Goal: Task Accomplishment & Management: Manage account settings

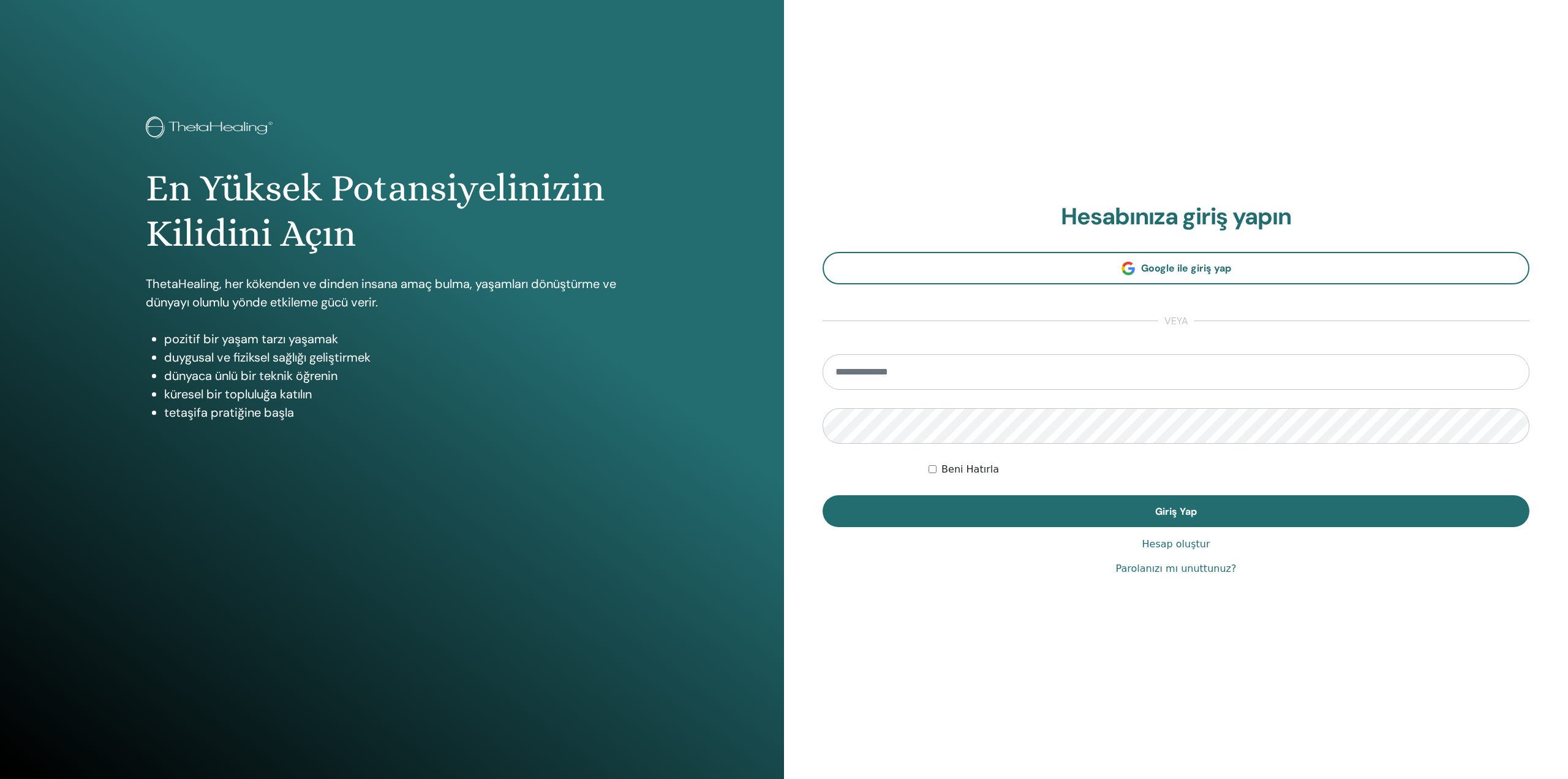
type input "**********"
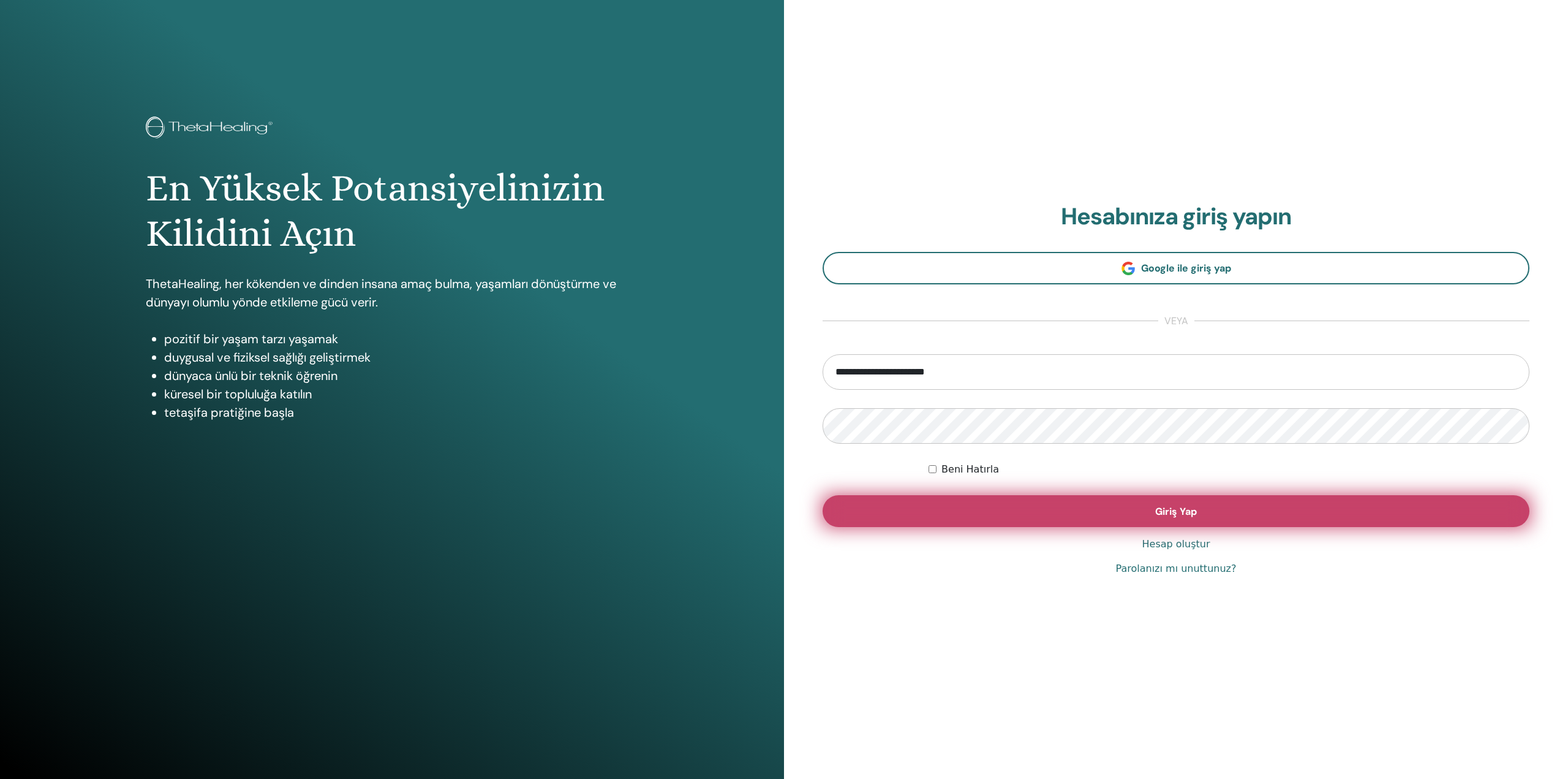
click at [1041, 513] on button "Giriş Yap" at bounding box center [1176, 512] width 707 height 32
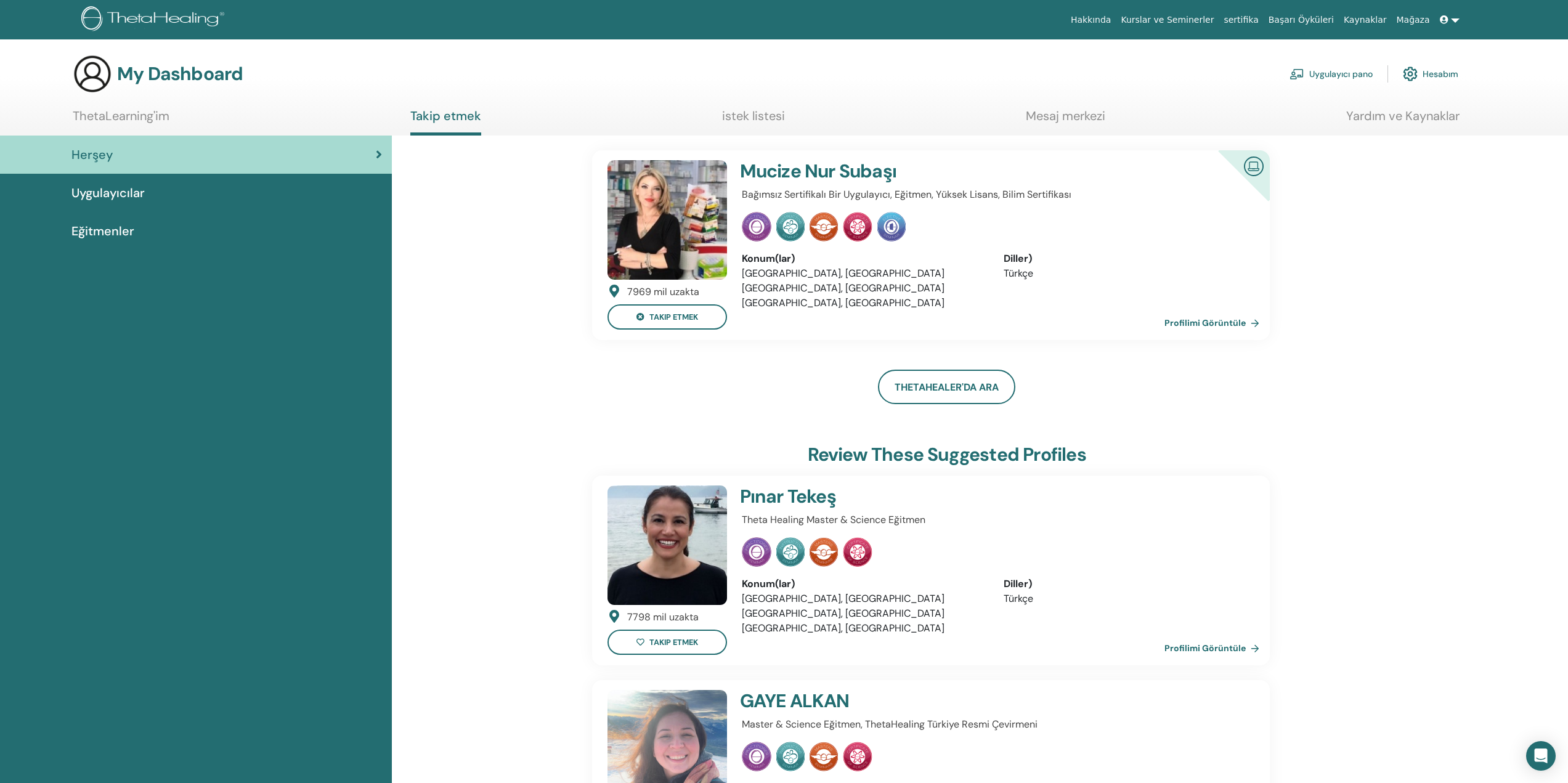
click at [848, 177] on h4 "Mucize Nur Subaşı" at bounding box center [951, 171] width 422 height 22
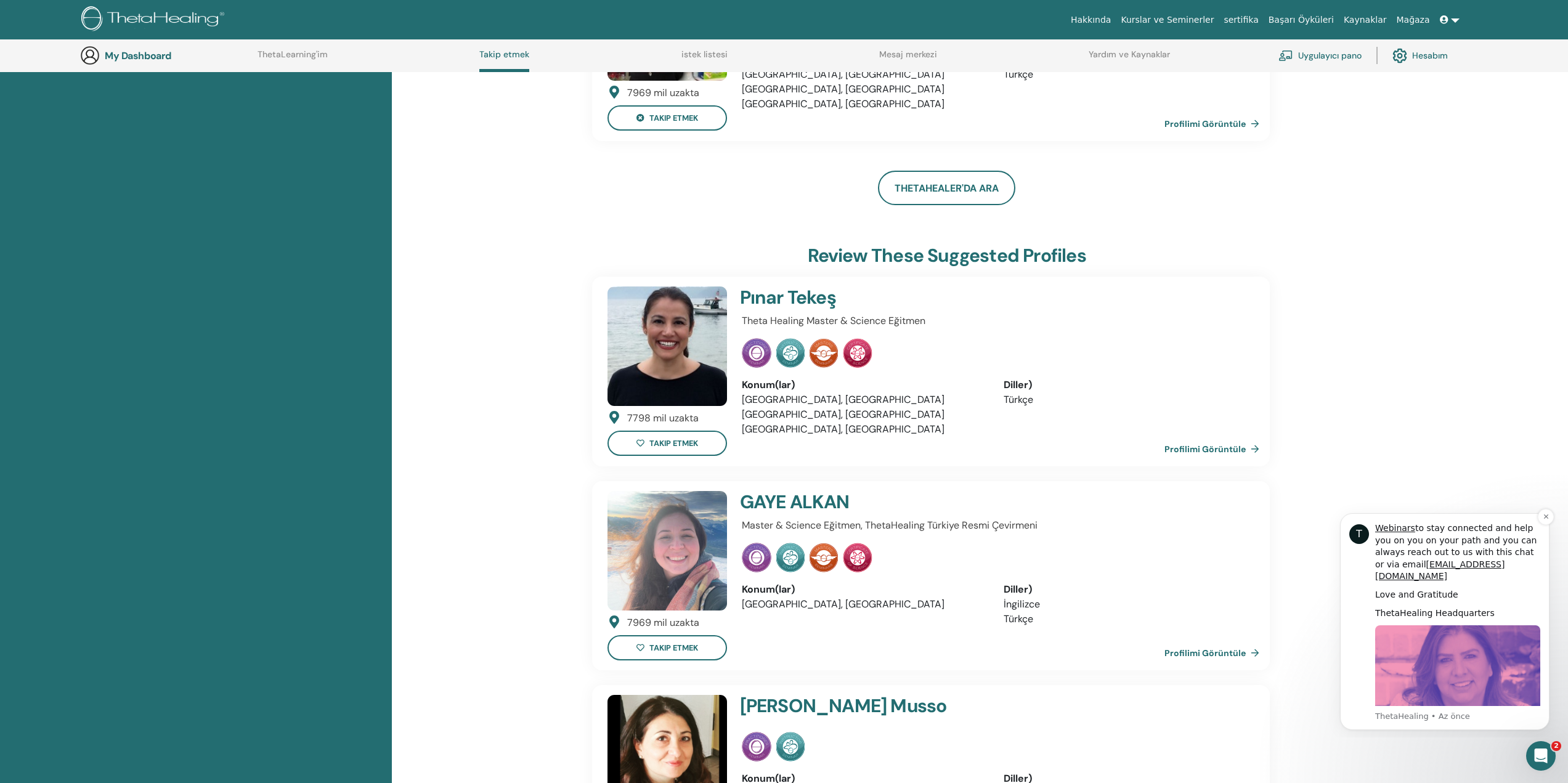
scroll to position [279, 0]
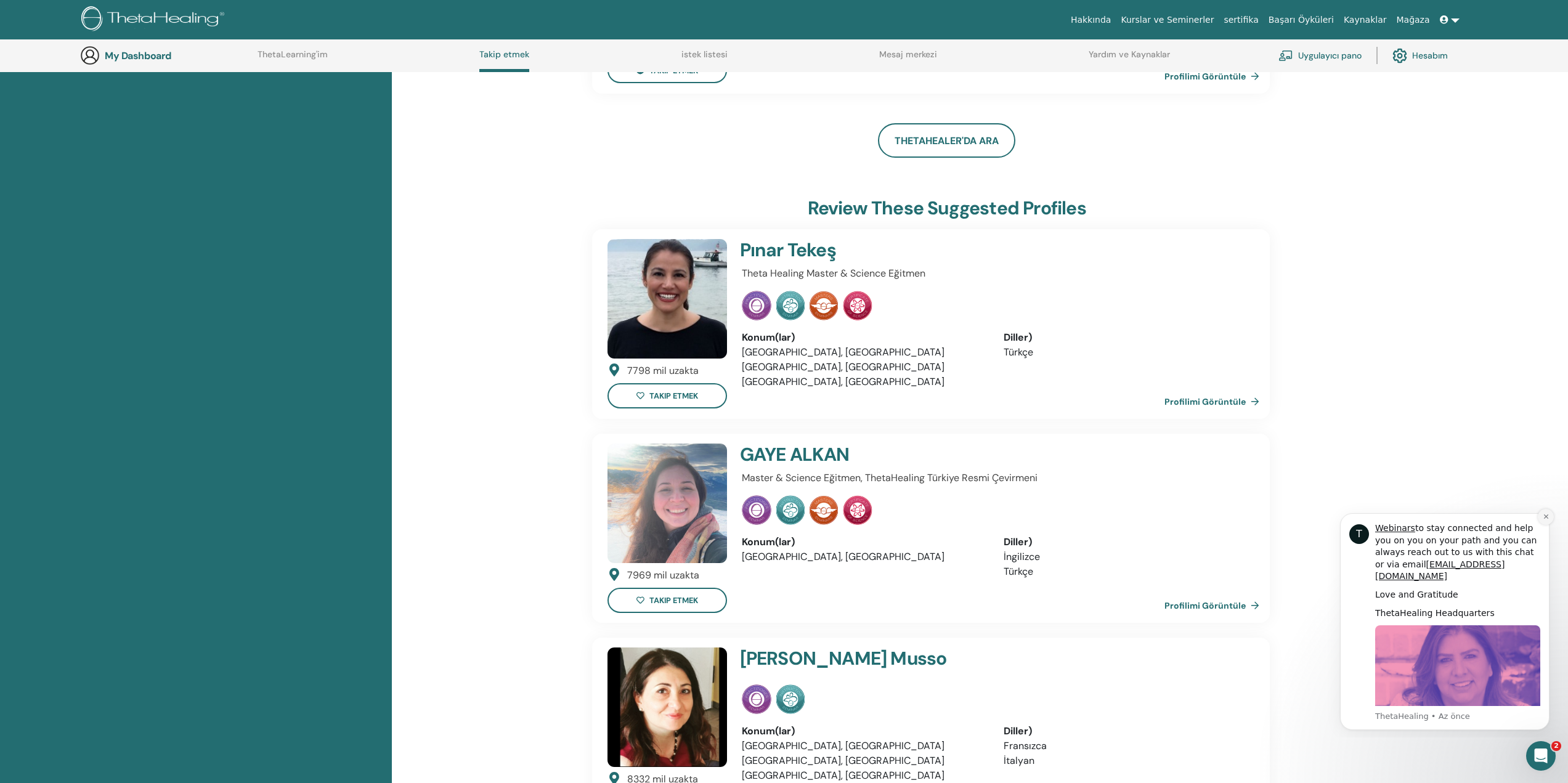
click at [1548, 518] on icon "Dismiss notification" at bounding box center [1547, 517] width 7 height 7
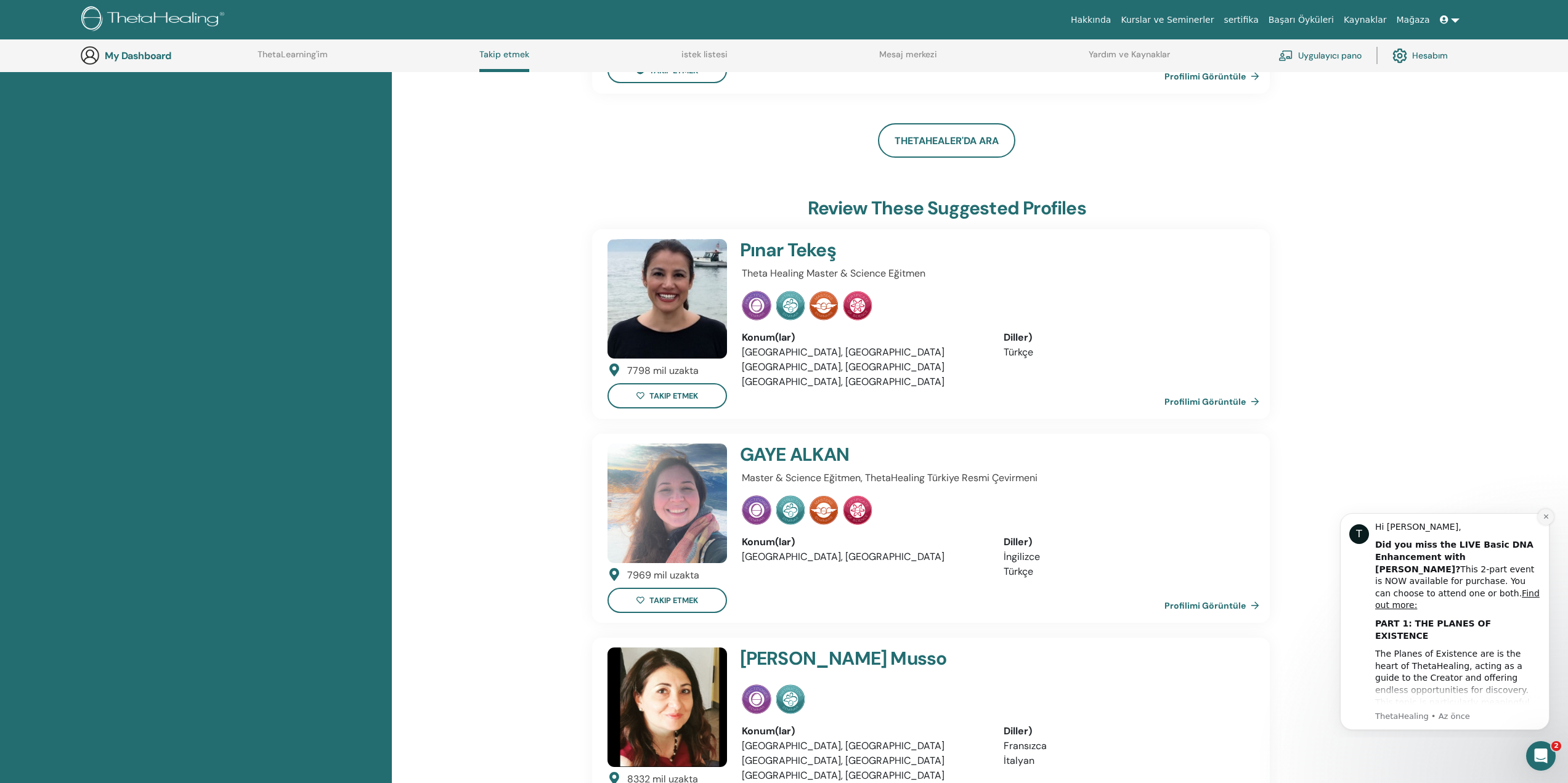
click at [1553, 514] on button "Dismiss notification" at bounding box center [1546, 517] width 16 height 16
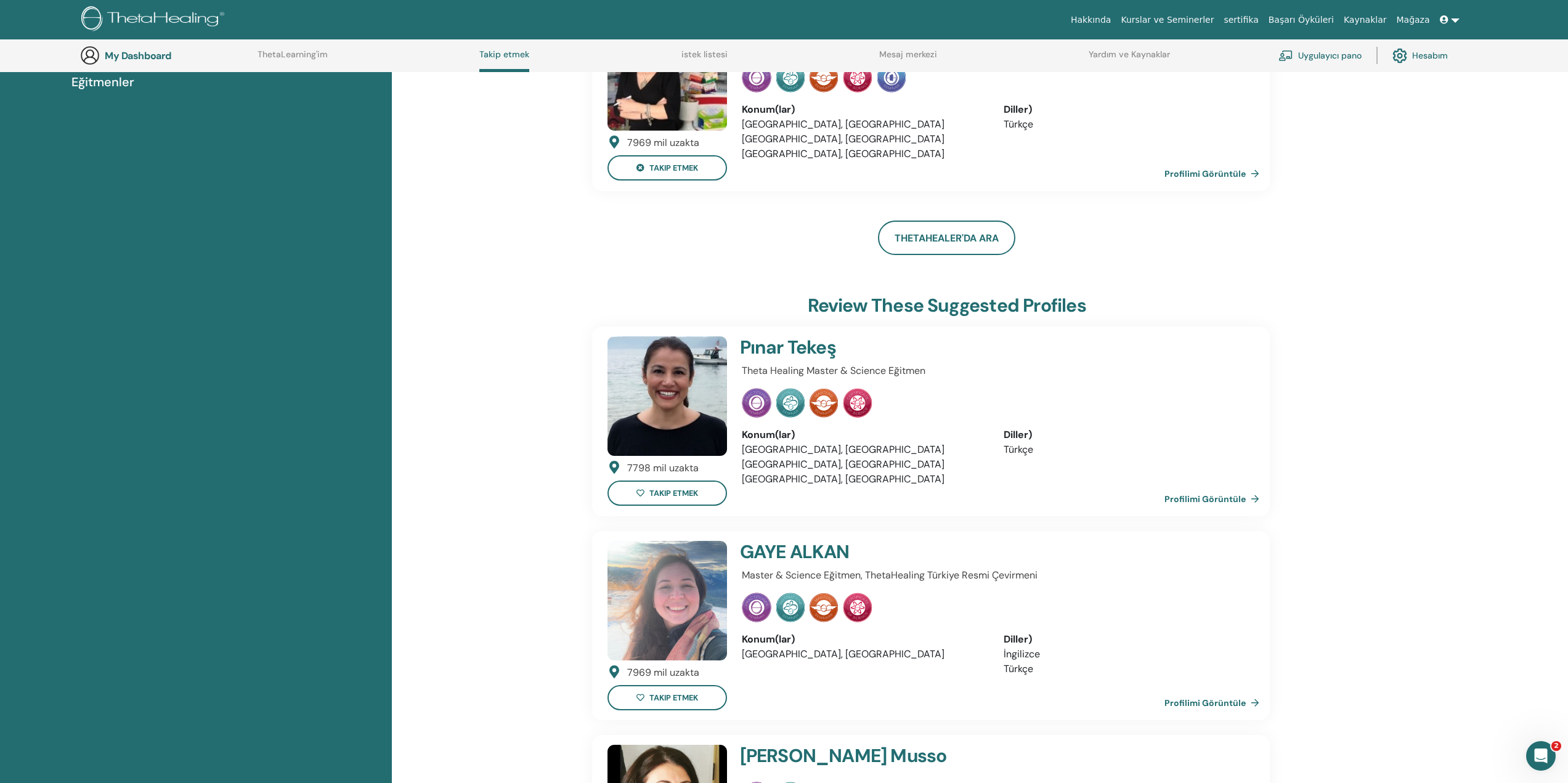
scroll to position [0, 0]
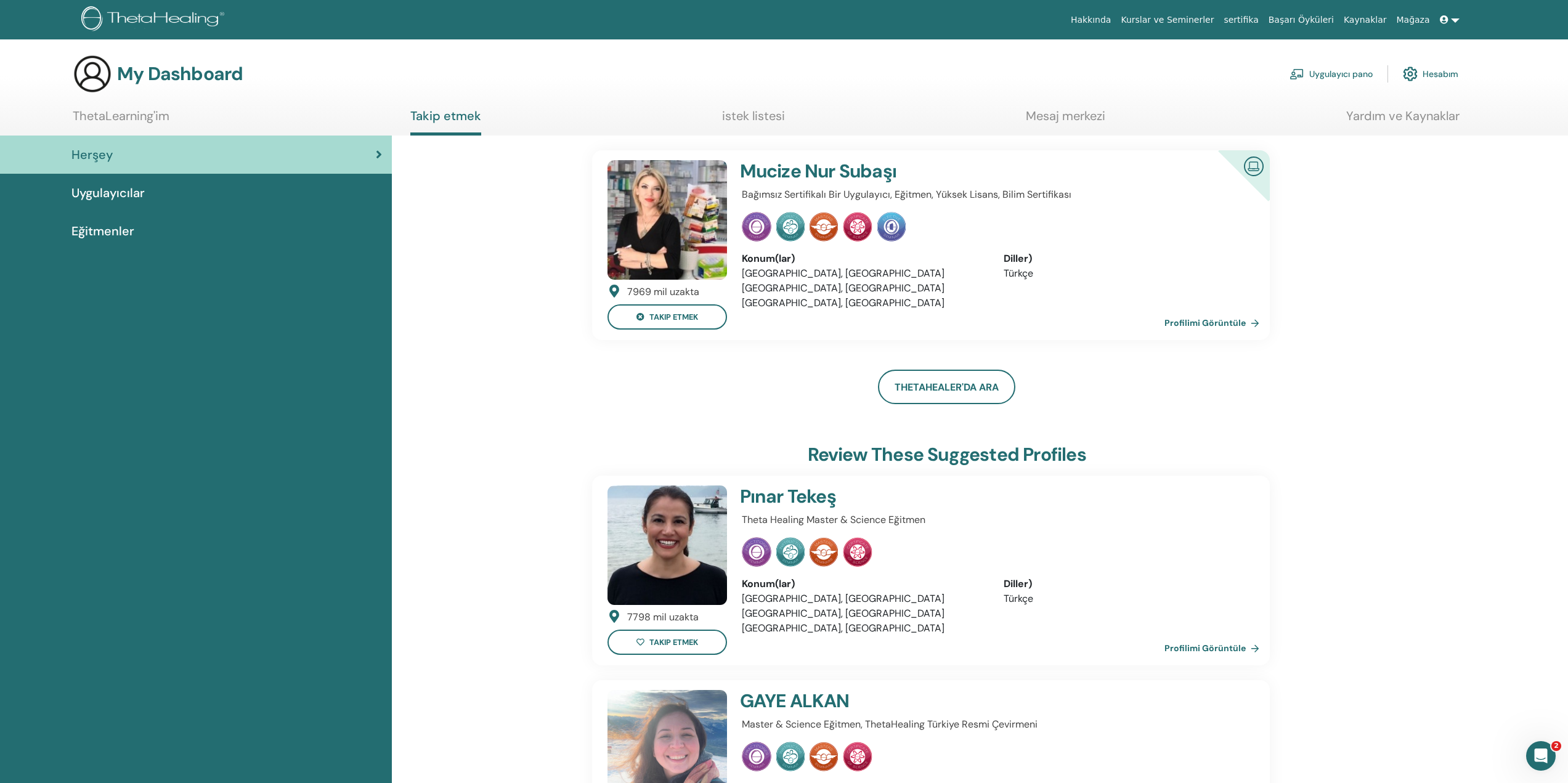
click at [244, 190] on div "Uygulayıcılar" at bounding box center [196, 193] width 372 height 19
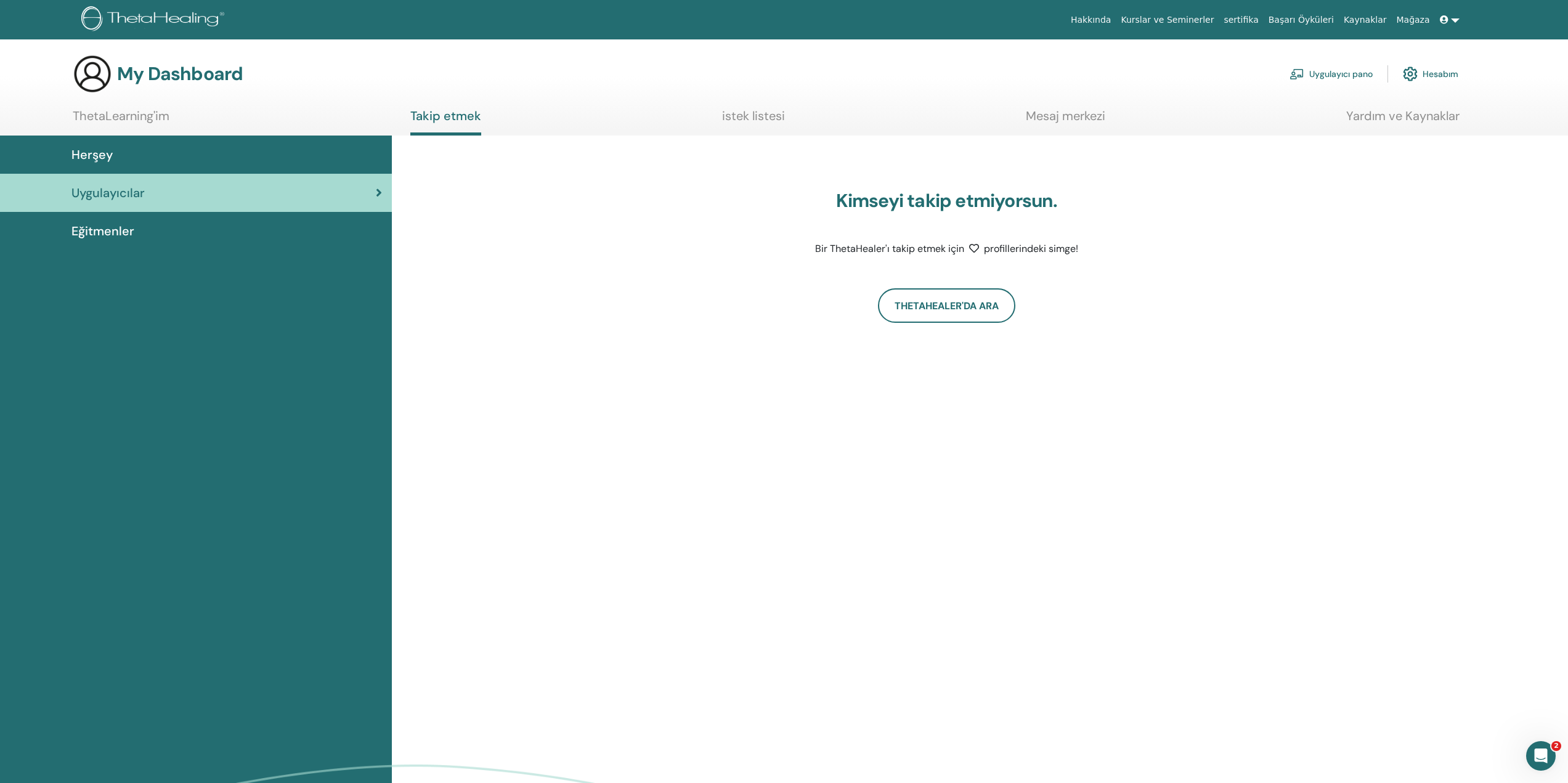
click at [251, 231] on div "Eğitmenler" at bounding box center [196, 231] width 372 height 19
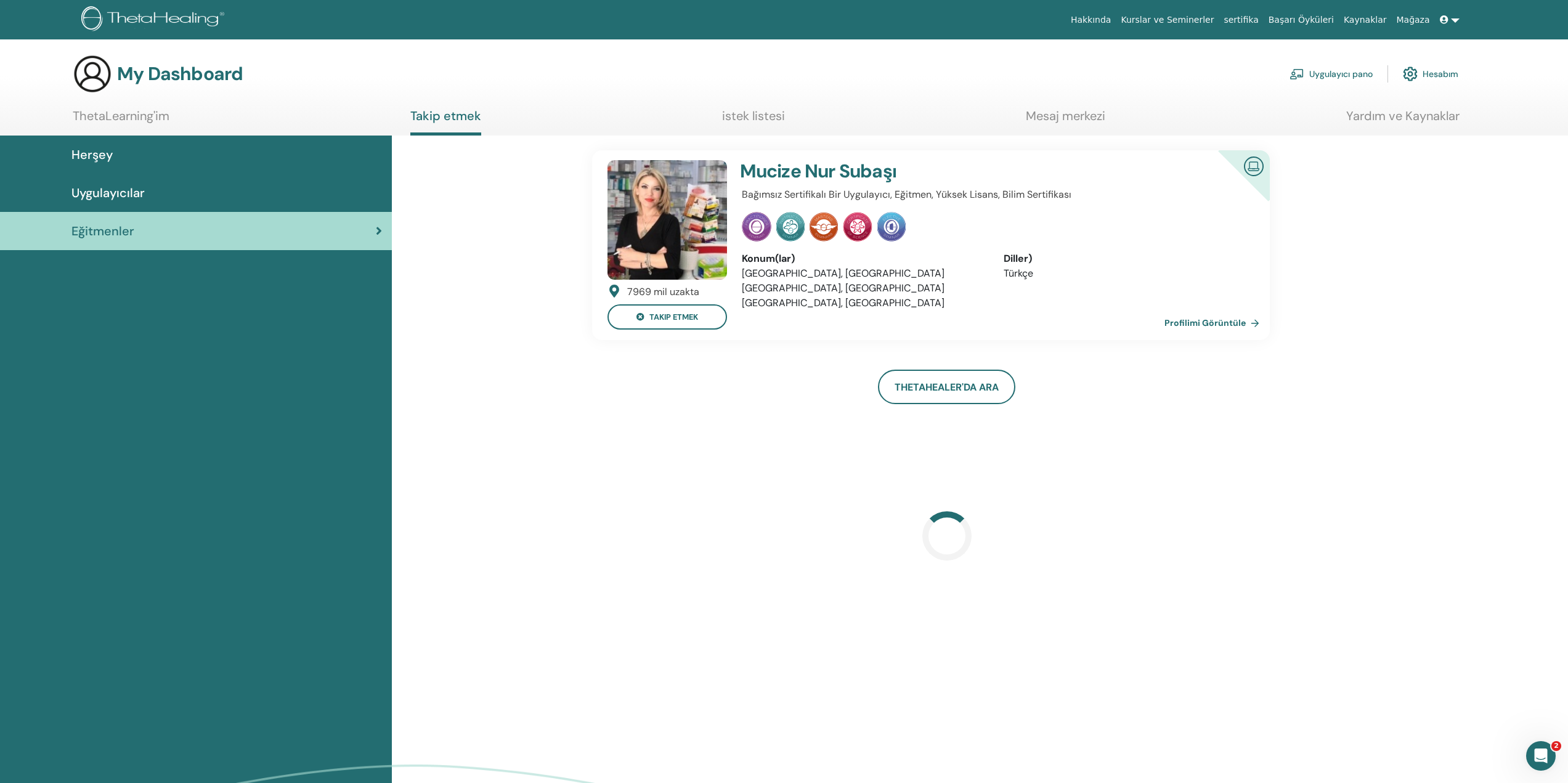
click at [236, 162] on div "Herşey" at bounding box center [196, 155] width 372 height 19
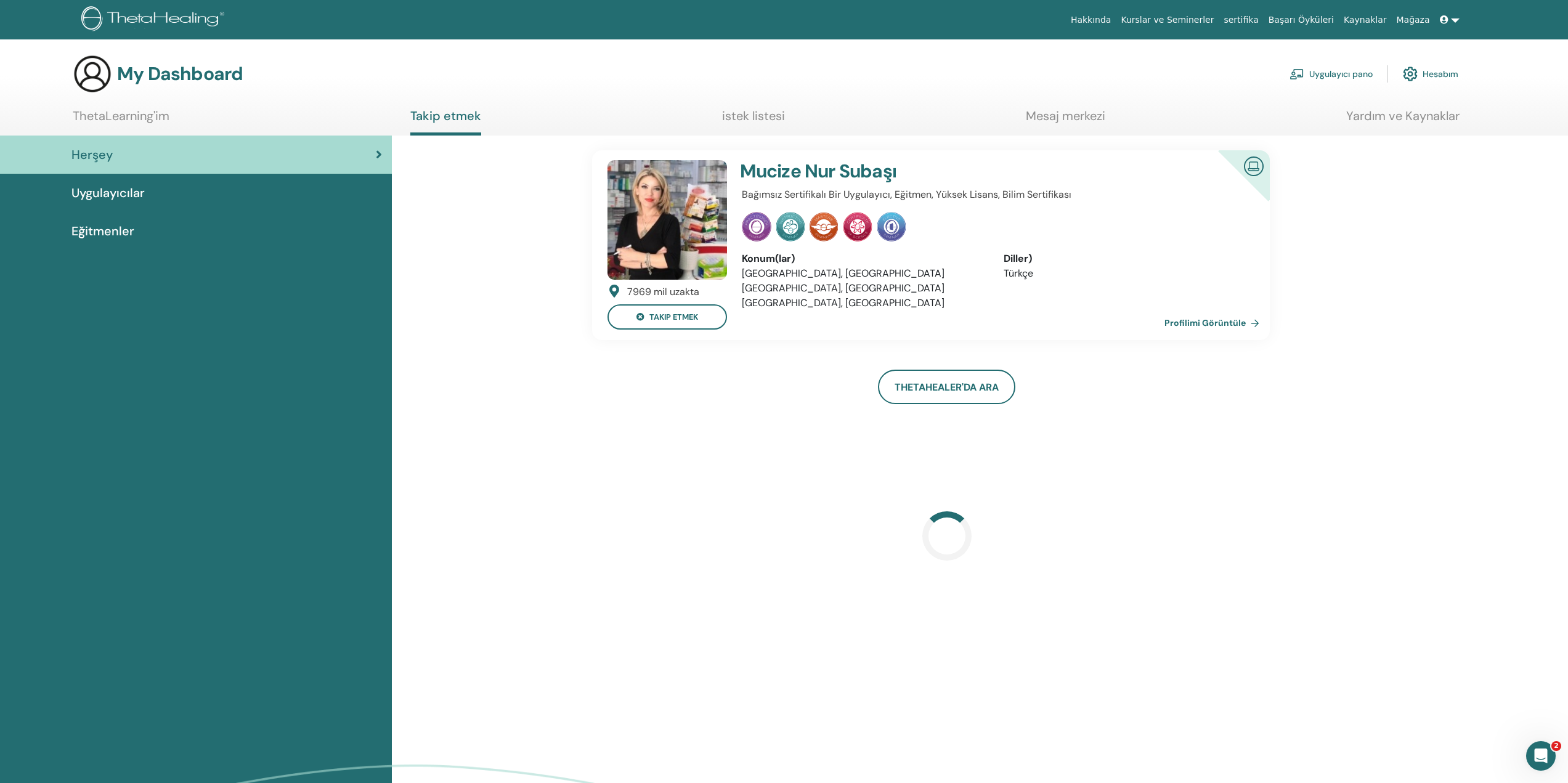
click at [111, 109] on link "ThetaLearning'im" at bounding box center [122, 121] width 97 height 24
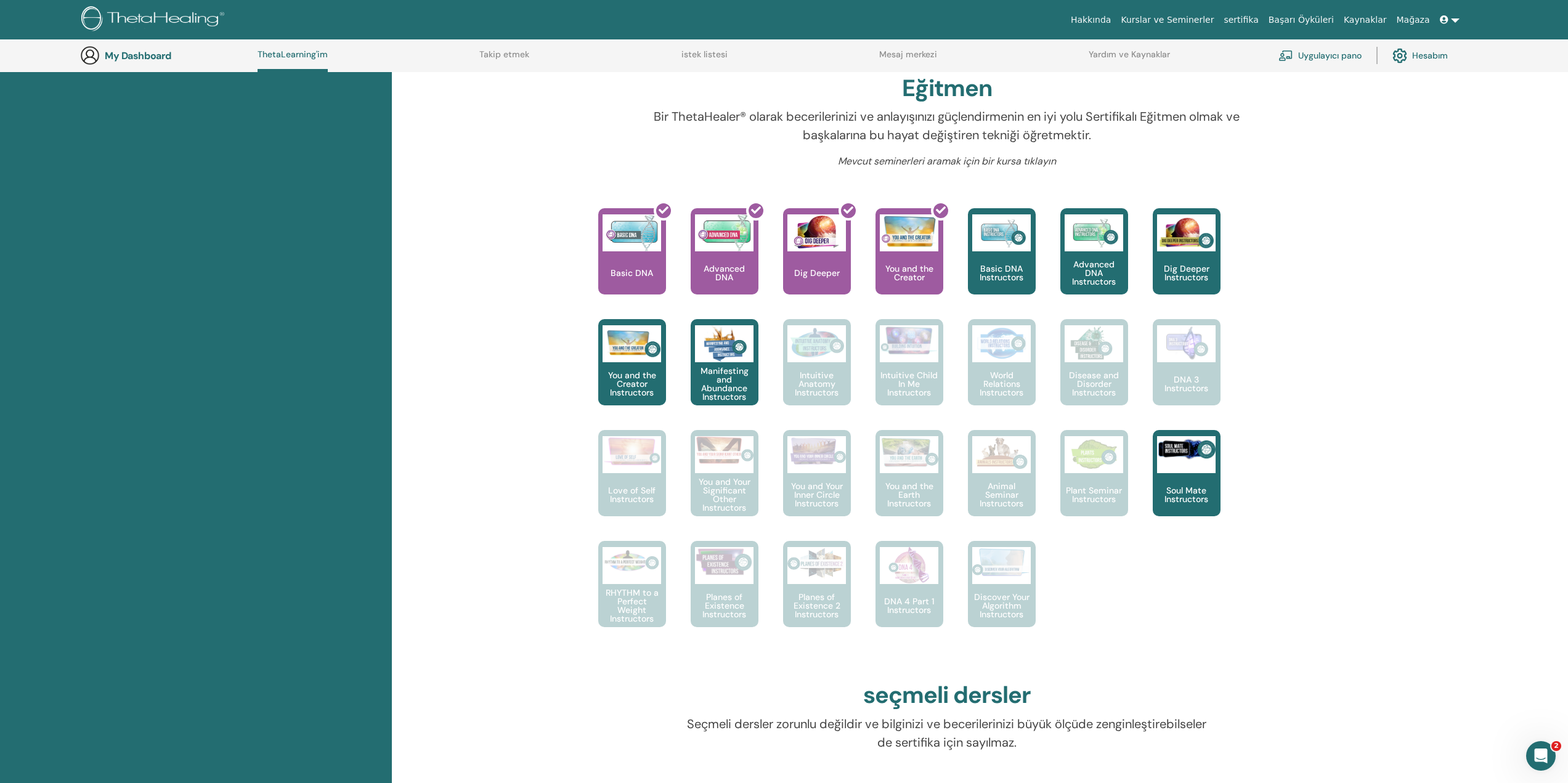
scroll to position [341, 0]
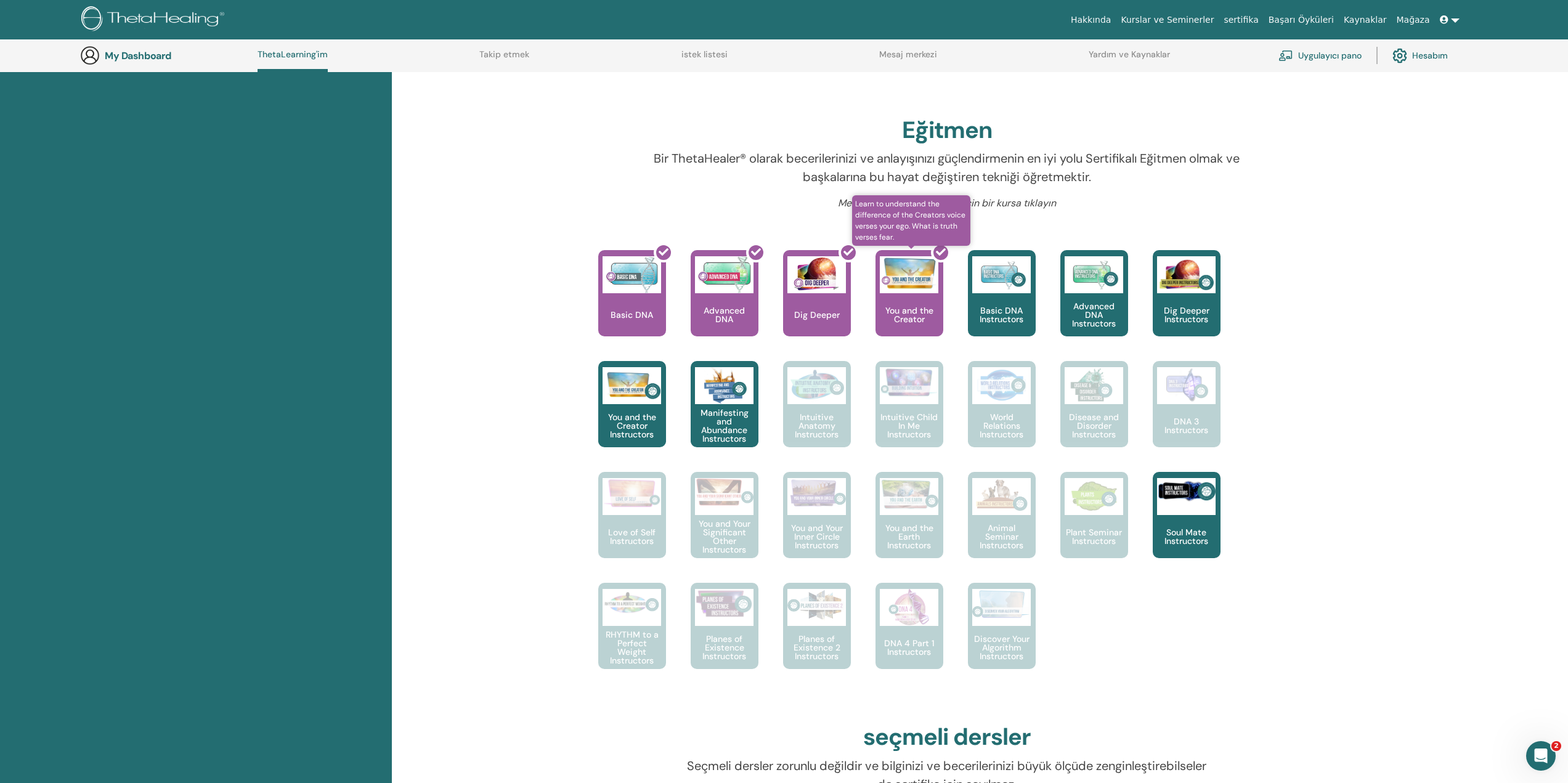
click at [910, 285] on div at bounding box center [918, 298] width 68 height 111
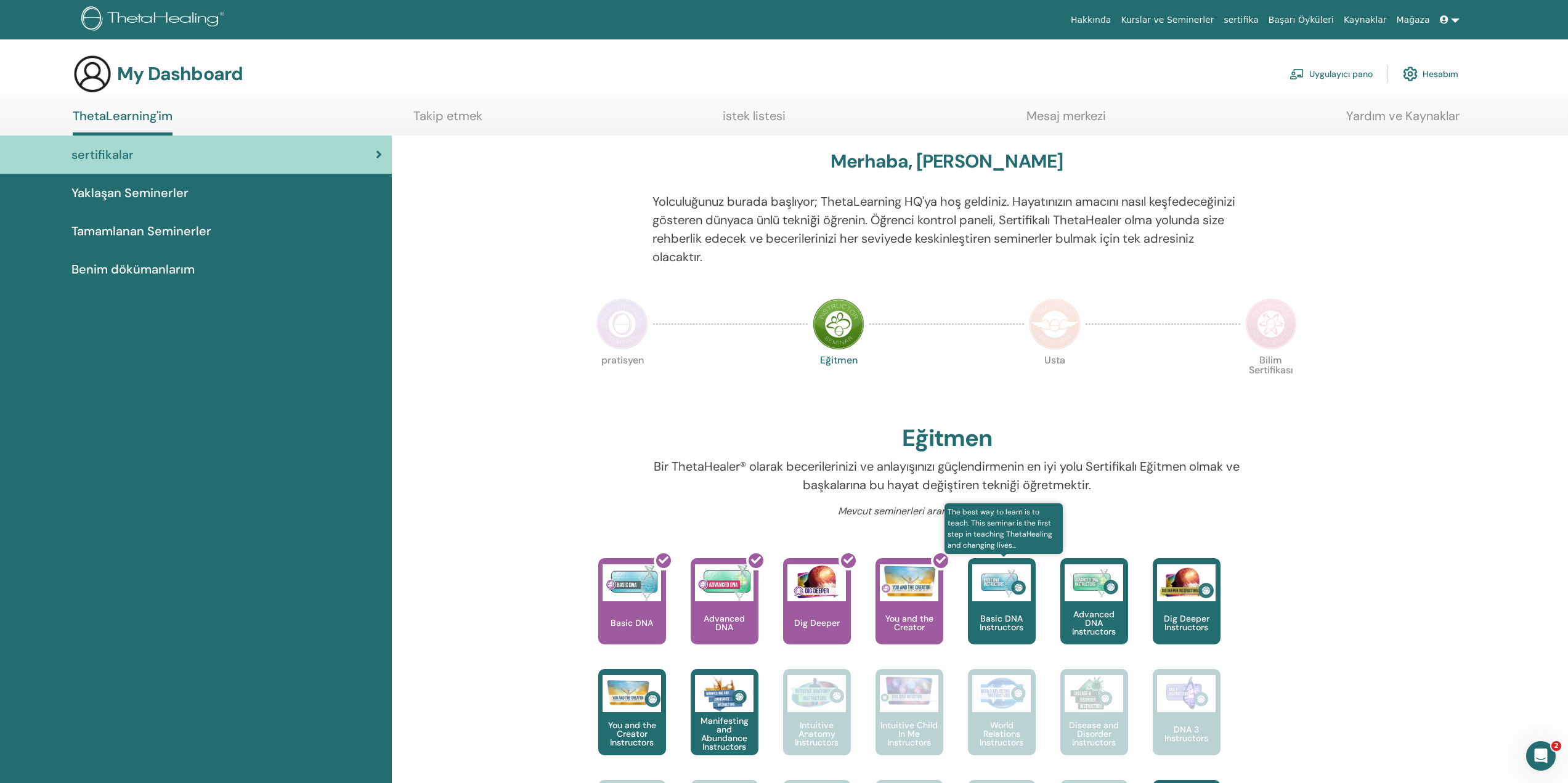
click at [1001, 600] on img at bounding box center [1002, 582] width 59 height 37
click at [1100, 625] on p "Advanced DNA Instructors" at bounding box center [1094, 622] width 68 height 26
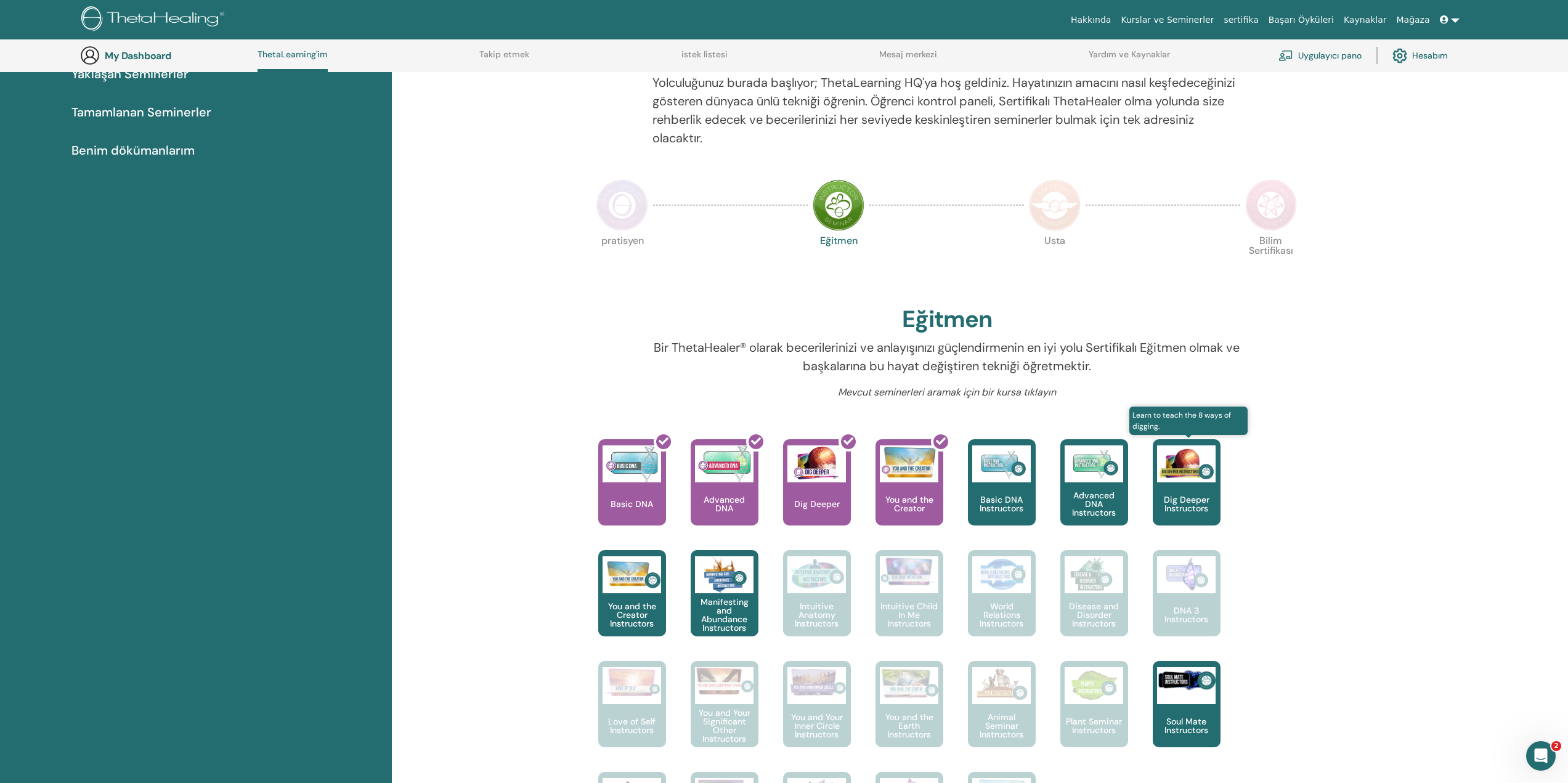
scroll to position [156, 0]
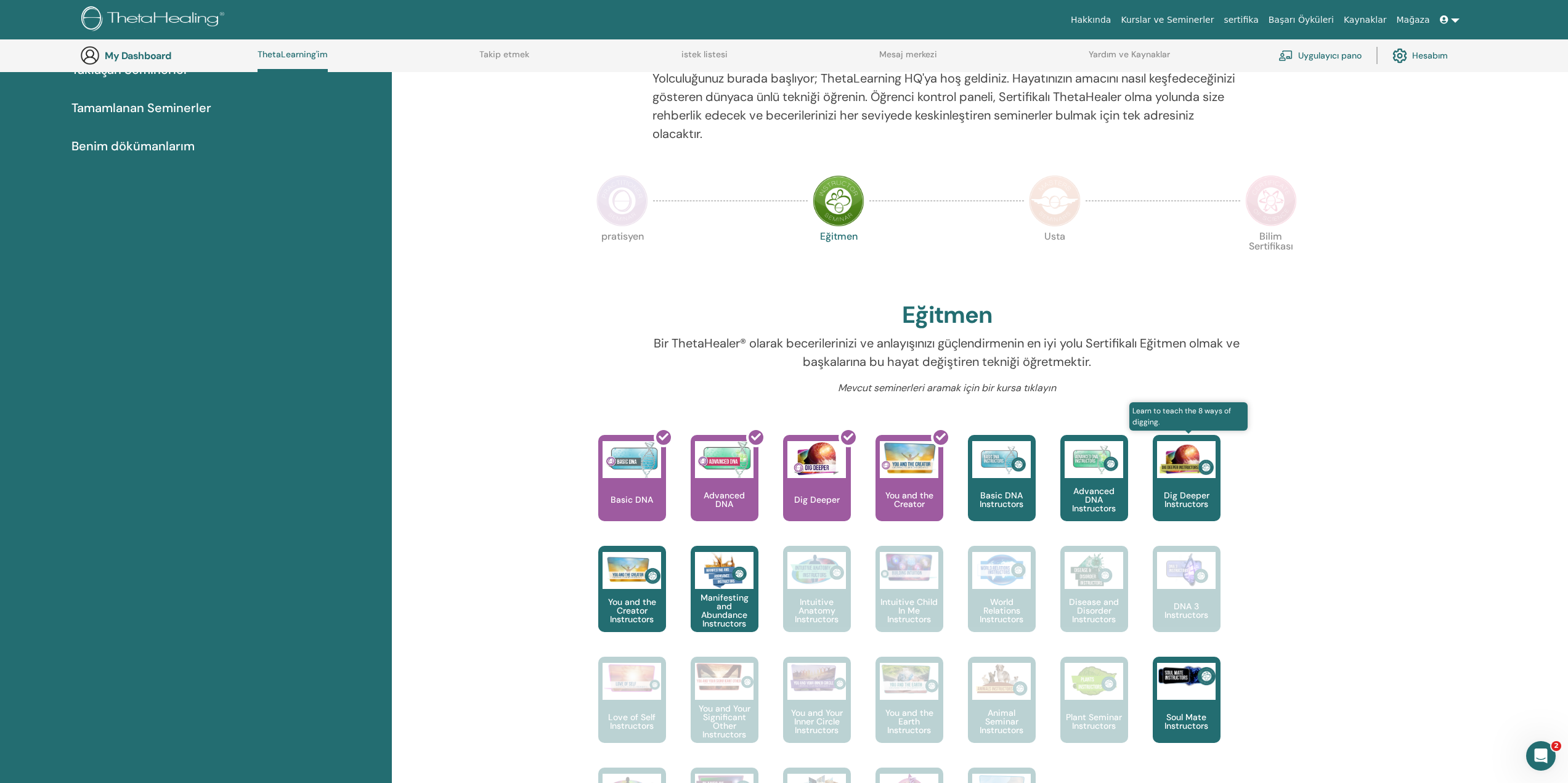
click at [1195, 485] on div "Dig Deeper Instructors" at bounding box center [1187, 478] width 68 height 86
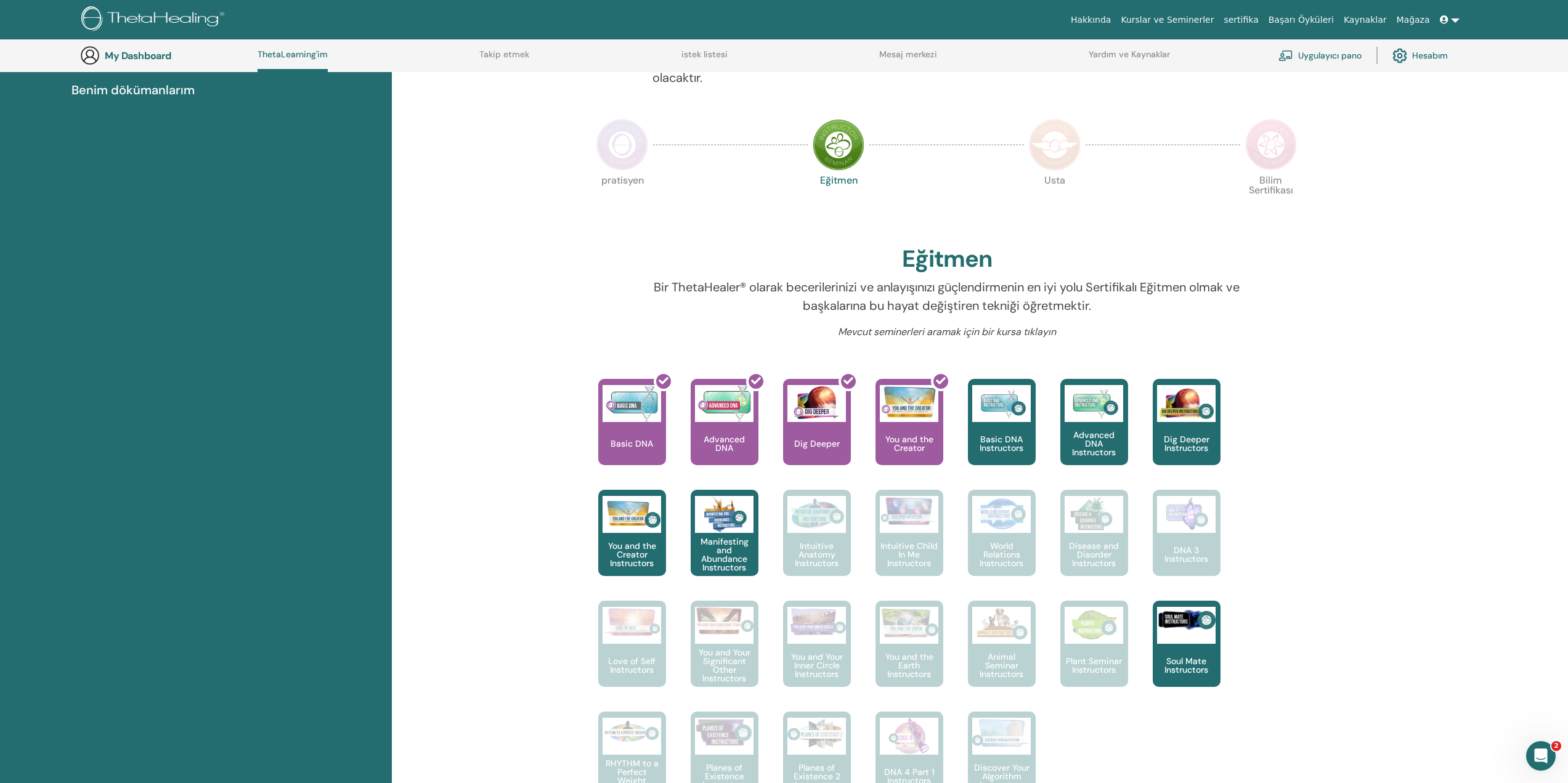
scroll to position [280, 0]
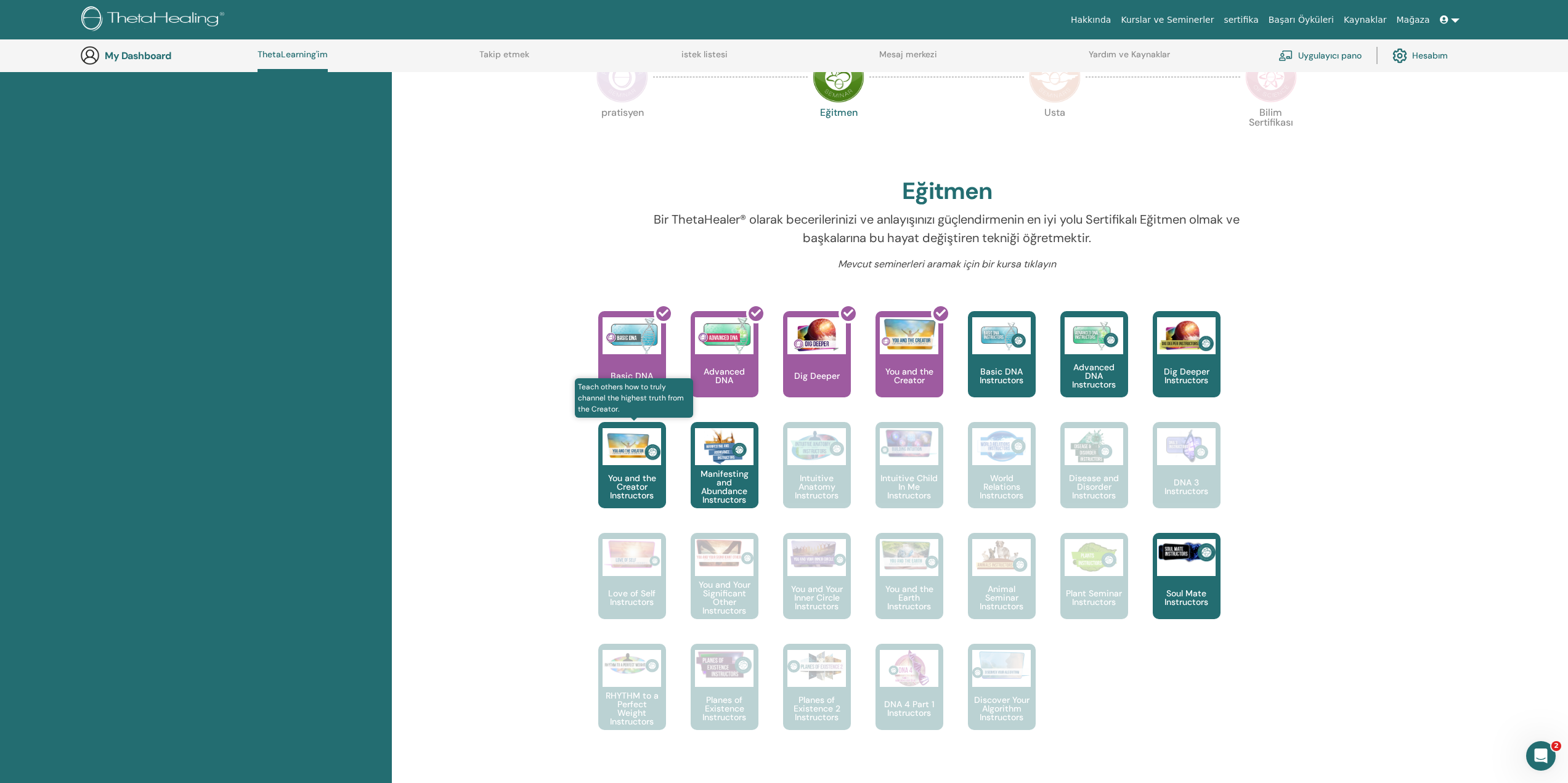
click at [640, 491] on p "You and the Creator Instructors" at bounding box center [633, 486] width 68 height 26
click at [826, 486] on p "Intuitive Anatomy Instructors" at bounding box center [817, 486] width 68 height 26
click at [900, 496] on p "Intuitive Child In Me Instructors" at bounding box center [910, 486] width 68 height 26
click at [991, 491] on p "World Relations Instructors" at bounding box center [1003, 486] width 68 height 26
click at [1107, 456] on img at bounding box center [1094, 446] width 59 height 37
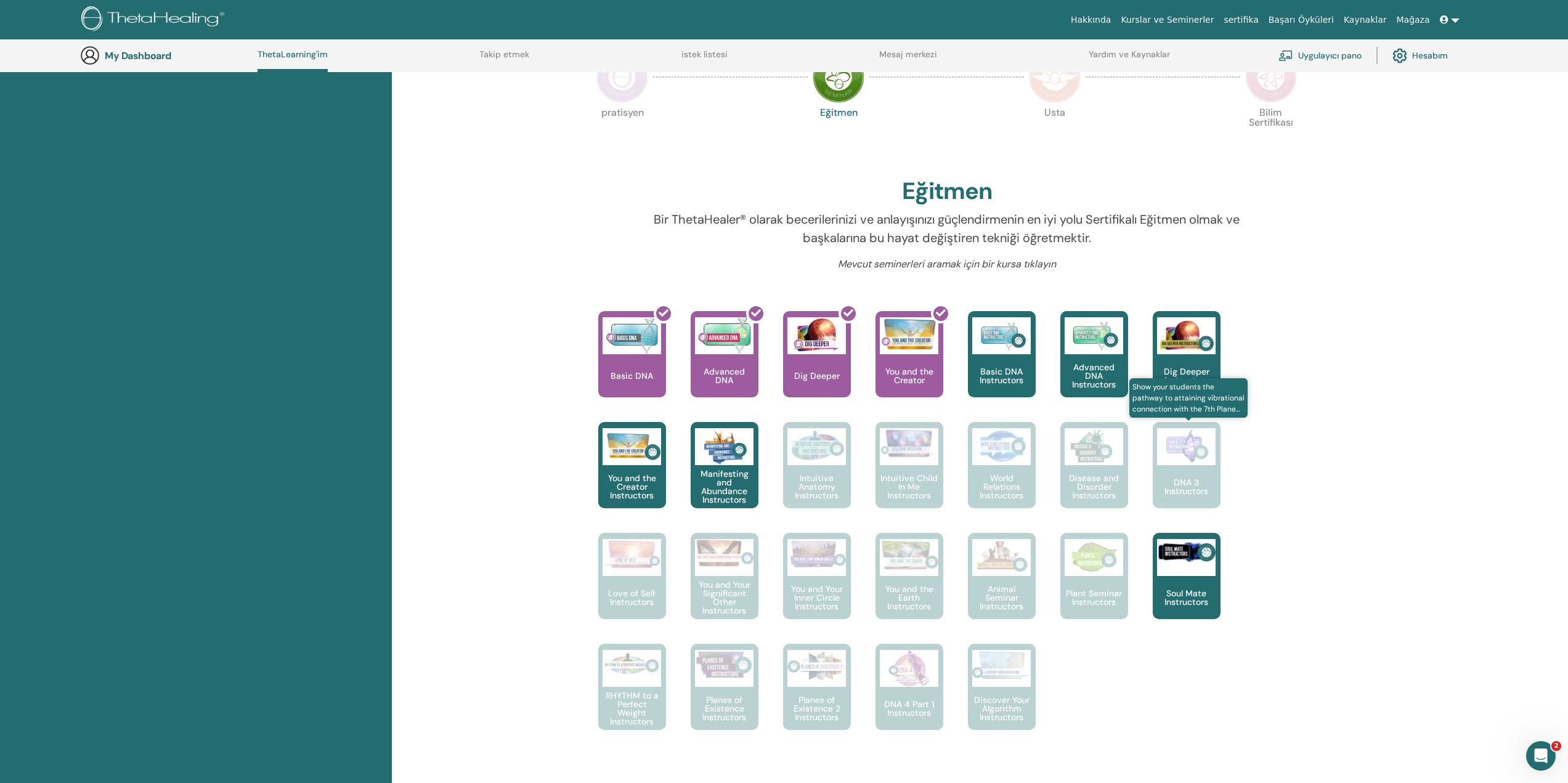
click at [1188, 482] on p "DNA 3 Instructors" at bounding box center [1187, 486] width 68 height 17
click at [636, 587] on div "Love of Self Instructors" at bounding box center [633, 576] width 68 height 86
click at [725, 609] on p "You and Your Significant Other Instructors" at bounding box center [724, 598] width 68 height 35
click at [906, 587] on p "You and the Earth Instructors" at bounding box center [910, 598] width 68 height 26
click at [1019, 596] on p "Animal Seminar Instructors" at bounding box center [1003, 598] width 68 height 26
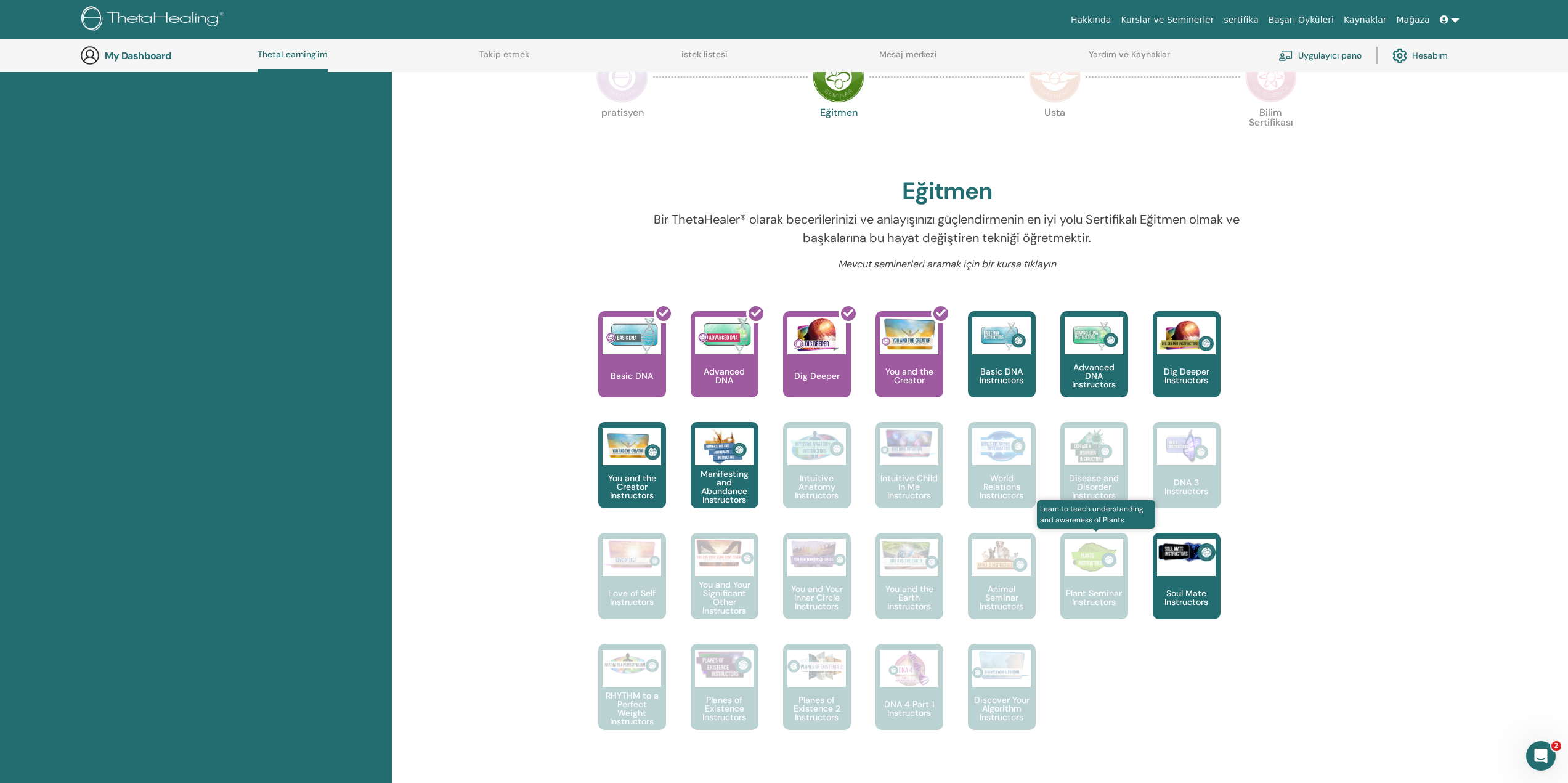
click at [1087, 595] on p "Plant Seminar Instructors" at bounding box center [1094, 598] width 68 height 17
click at [1196, 579] on div "Soul Mate Instructors" at bounding box center [1187, 576] width 68 height 86
click at [1202, 604] on p "Soul Mate Instructors" at bounding box center [1187, 598] width 68 height 17
click at [634, 698] on p "RHYTHM to a Perfect Weight Instructors" at bounding box center [633, 708] width 68 height 35
click at [733, 714] on p "Planes of Existence Instructors" at bounding box center [724, 708] width 68 height 26
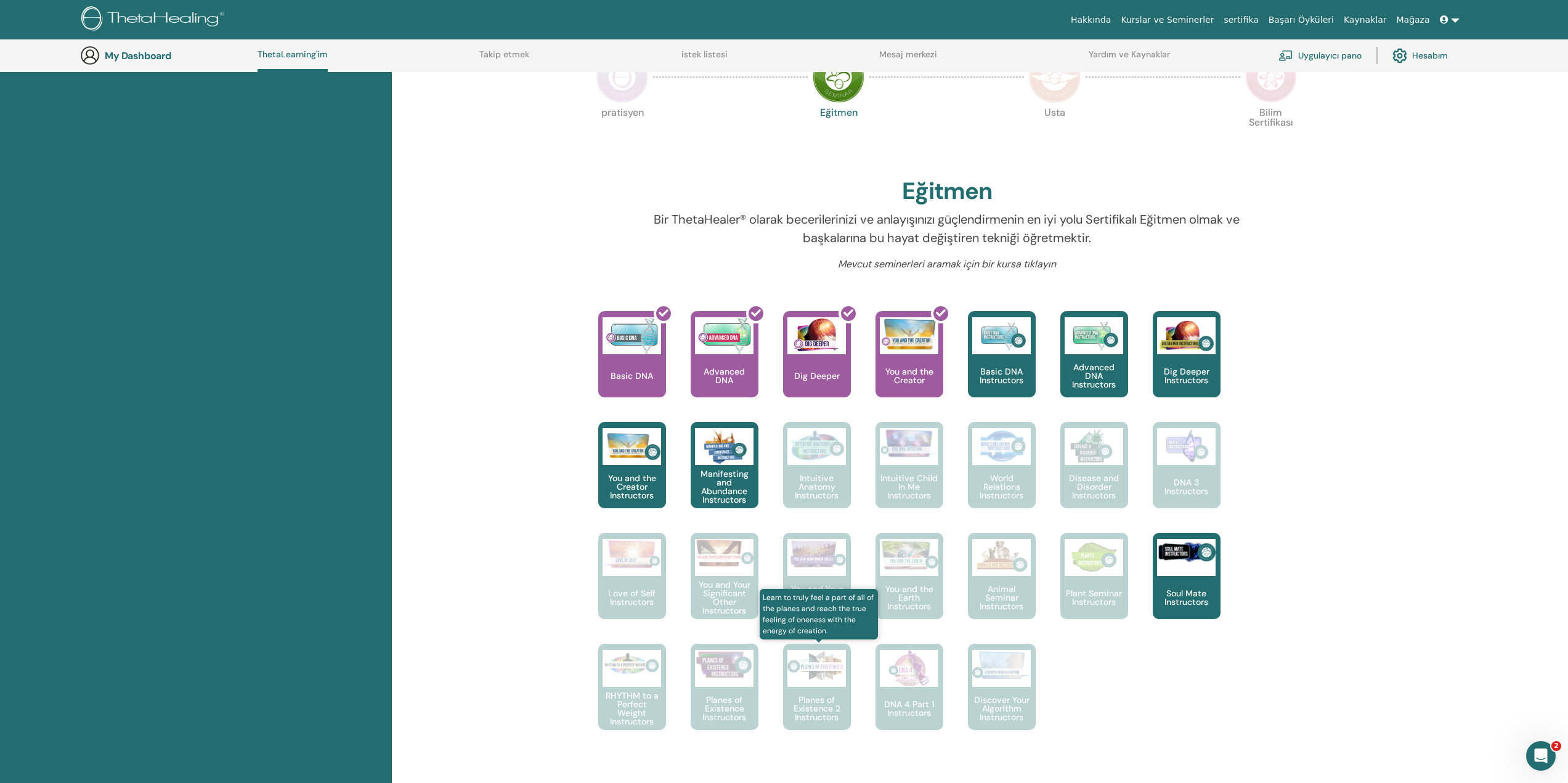
click at [806, 696] on p "Planes of Existence 2 Instructors" at bounding box center [817, 708] width 68 height 26
click at [900, 706] on p "DNA 4 Part 1 Instructors" at bounding box center [910, 708] width 68 height 17
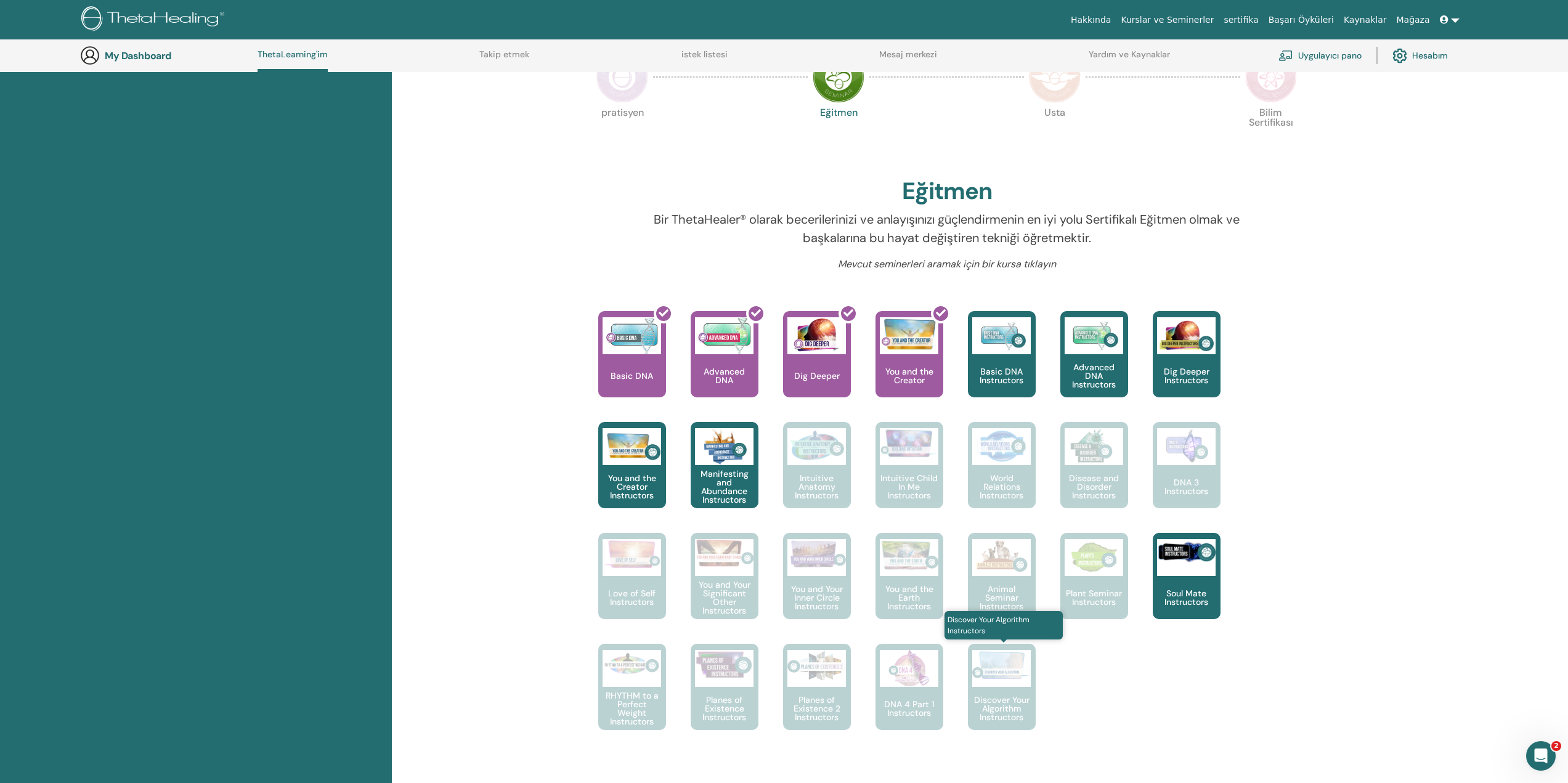
click at [1008, 703] on p "Discover Your Algorithm Instructors" at bounding box center [1003, 708] width 68 height 26
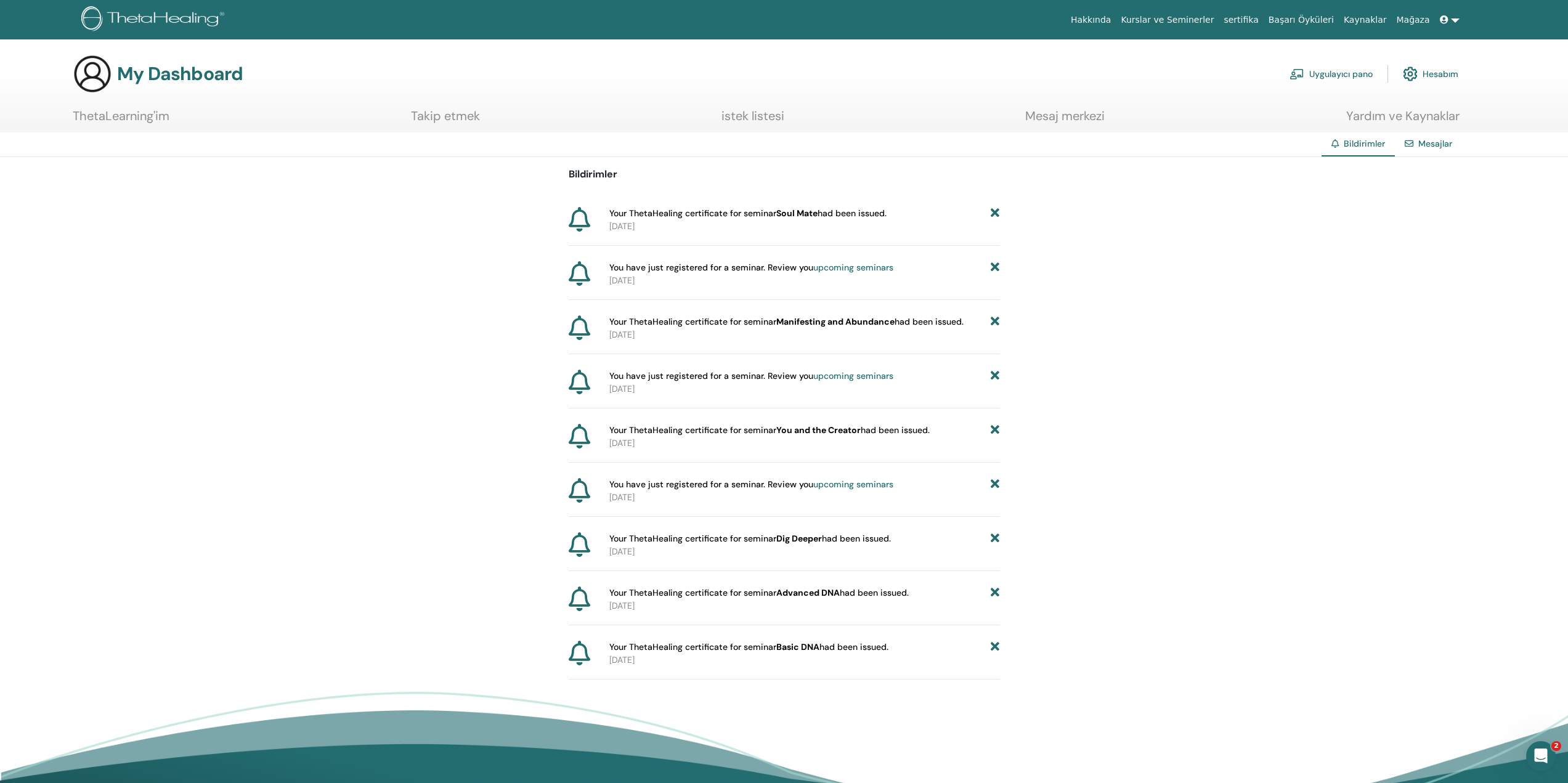
drag, startPoint x: 808, startPoint y: 548, endPoint x: 778, endPoint y: 540, distance: 31.0
click at [778, 540] on div "Your ThetaHealing certificate for seminar Dig Deeper had been issued. 2023-08-23" at bounding box center [802, 545] width 395 height 26
click at [771, 526] on div "Bildirimler Your ThetaHealing certificate for seminar Soul Mate had been issued…" at bounding box center [784, 418] width 431 height 523
click at [843, 318] on b "Manifesting and Abundance" at bounding box center [835, 321] width 118 height 11
drag, startPoint x: 775, startPoint y: 211, endPoint x: 827, endPoint y: 213, distance: 52.0
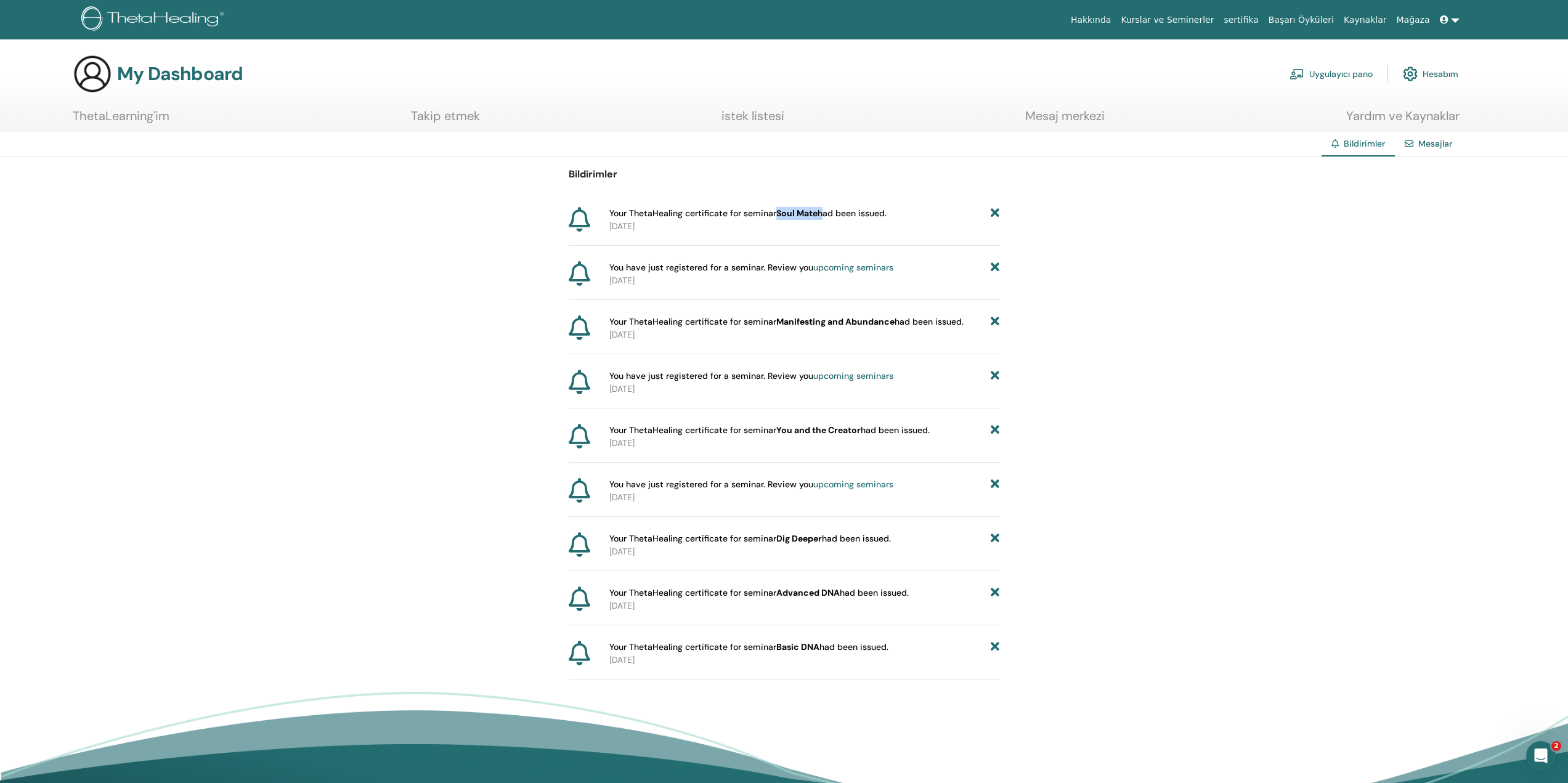
click at [821, 213] on span "Your ThetaHealing certificate for seminar Soul Mate had been issued." at bounding box center [748, 213] width 277 height 13
click at [851, 220] on p "2023-11-22" at bounding box center [804, 226] width 390 height 13
click at [1427, 75] on link "Hesabım" at bounding box center [1430, 74] width 55 height 27
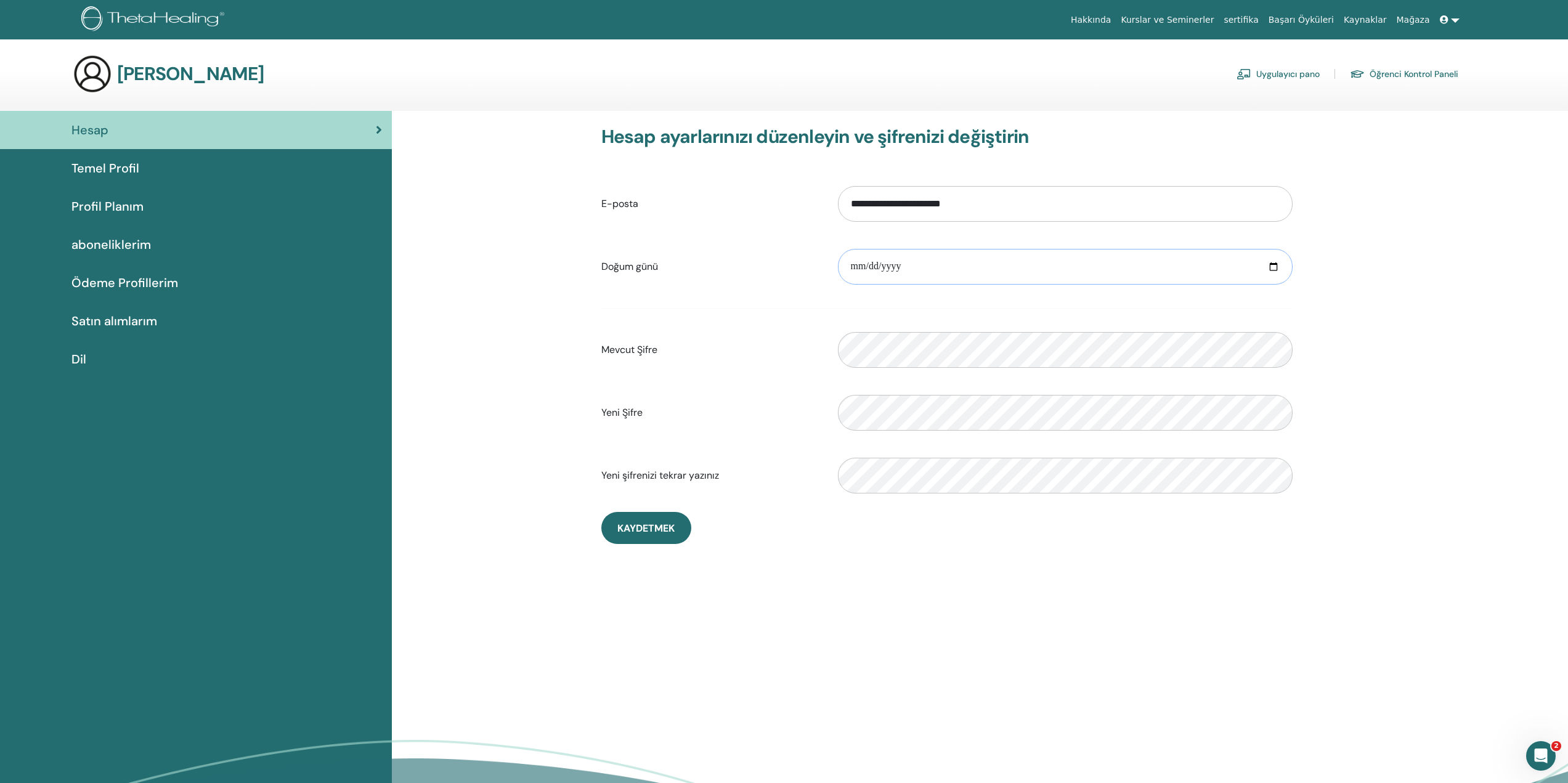
click at [924, 275] on input "date" at bounding box center [1065, 267] width 455 height 36
click at [106, 172] on span "Temel Profil" at bounding box center [105, 168] width 68 height 19
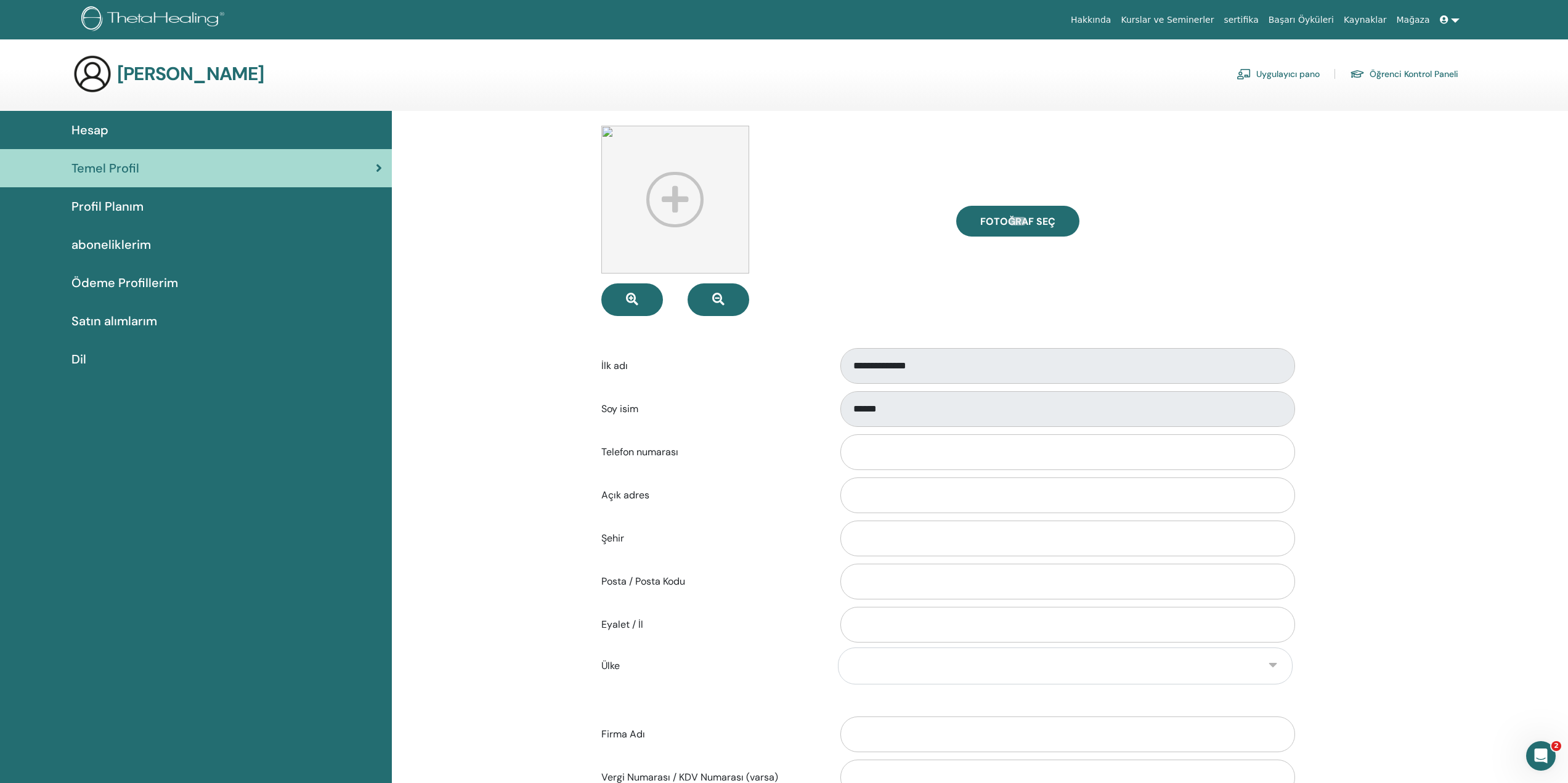
click at [99, 207] on span "Profil Planım" at bounding box center [107, 207] width 72 height 19
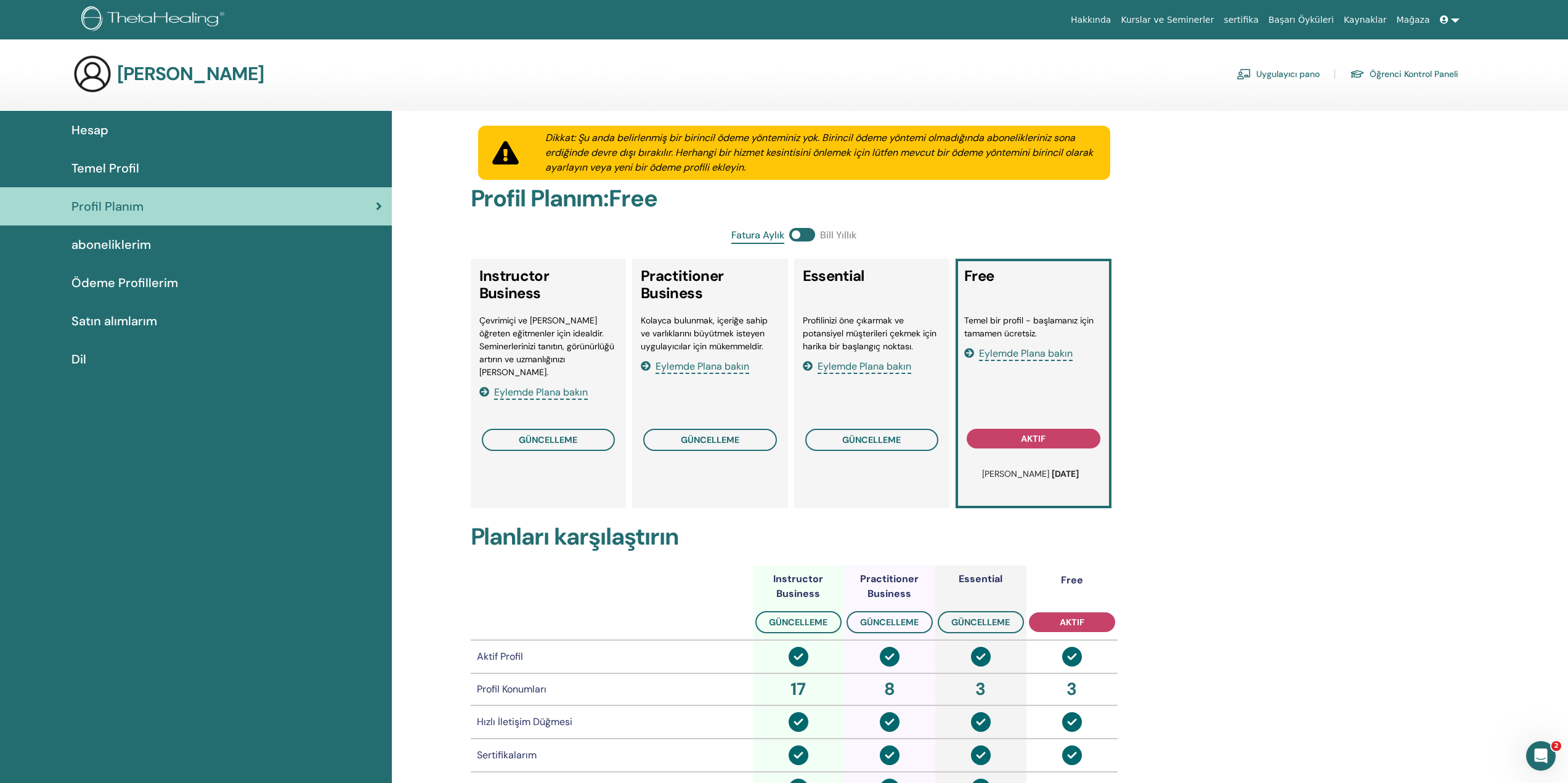
click at [109, 241] on span "aboneliklerim" at bounding box center [111, 245] width 79 height 19
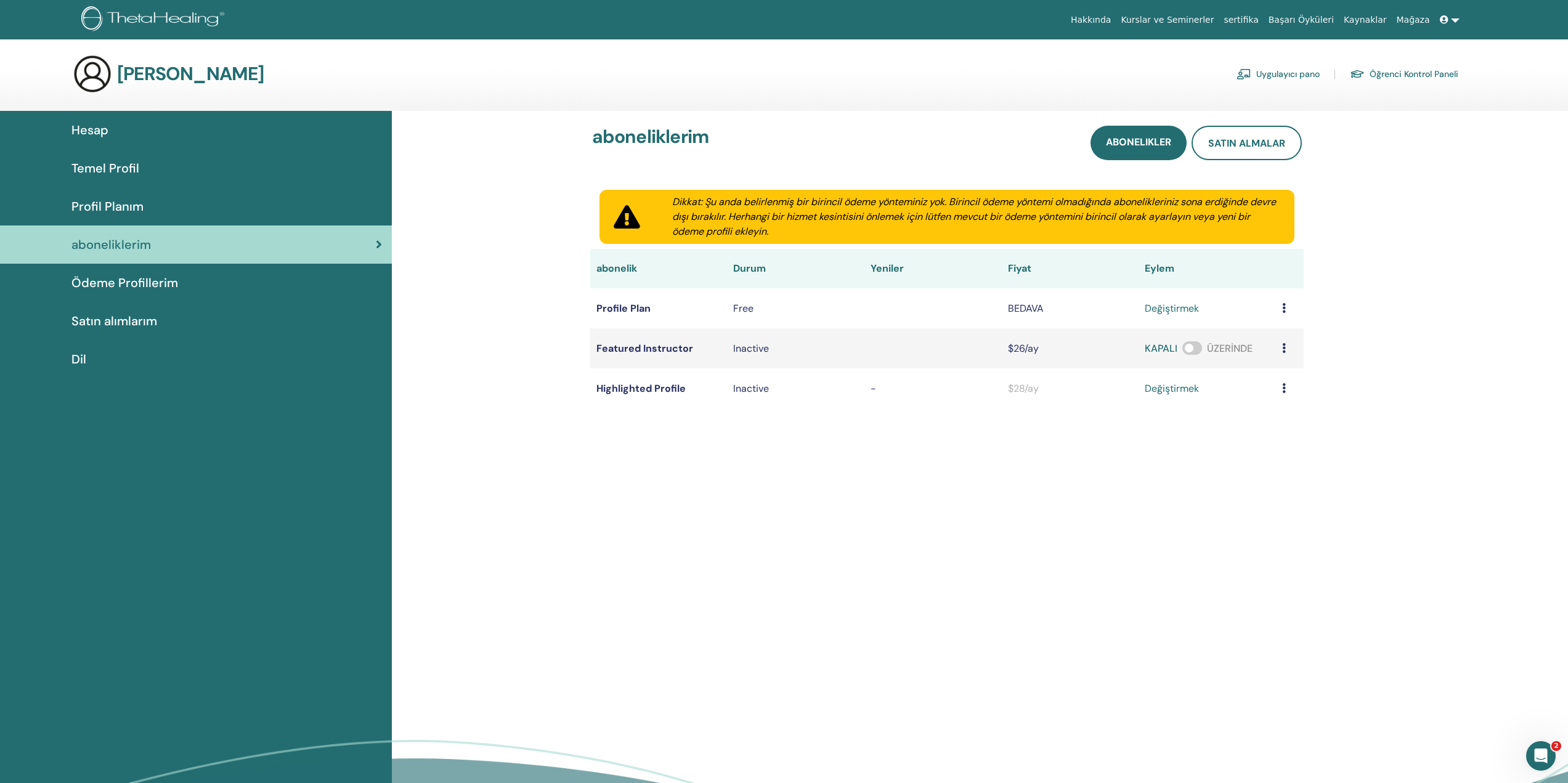
click at [116, 208] on span "Profil Planım" at bounding box center [107, 207] width 72 height 19
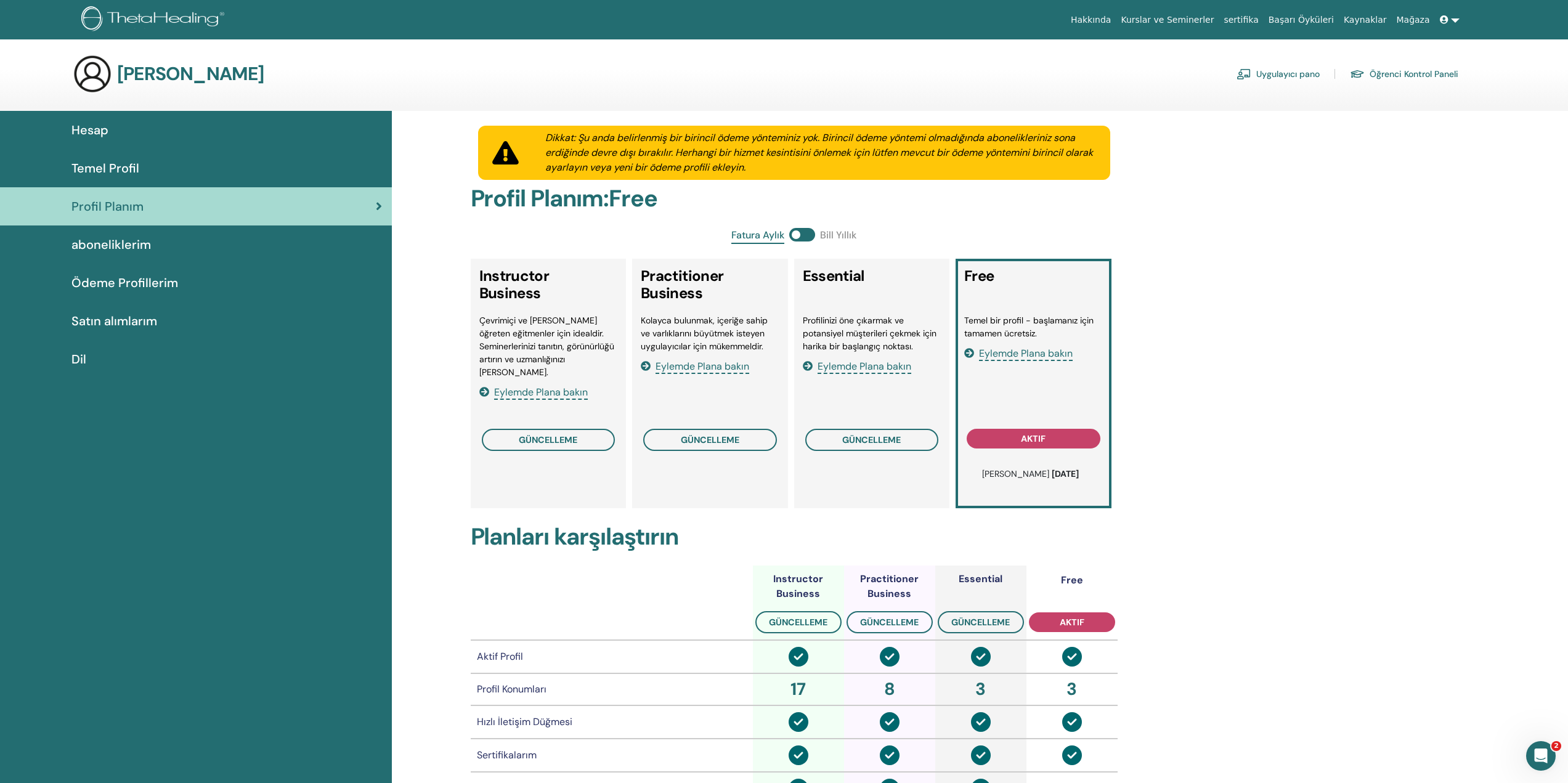
click at [129, 246] on span "aboneliklerim" at bounding box center [111, 245] width 79 height 19
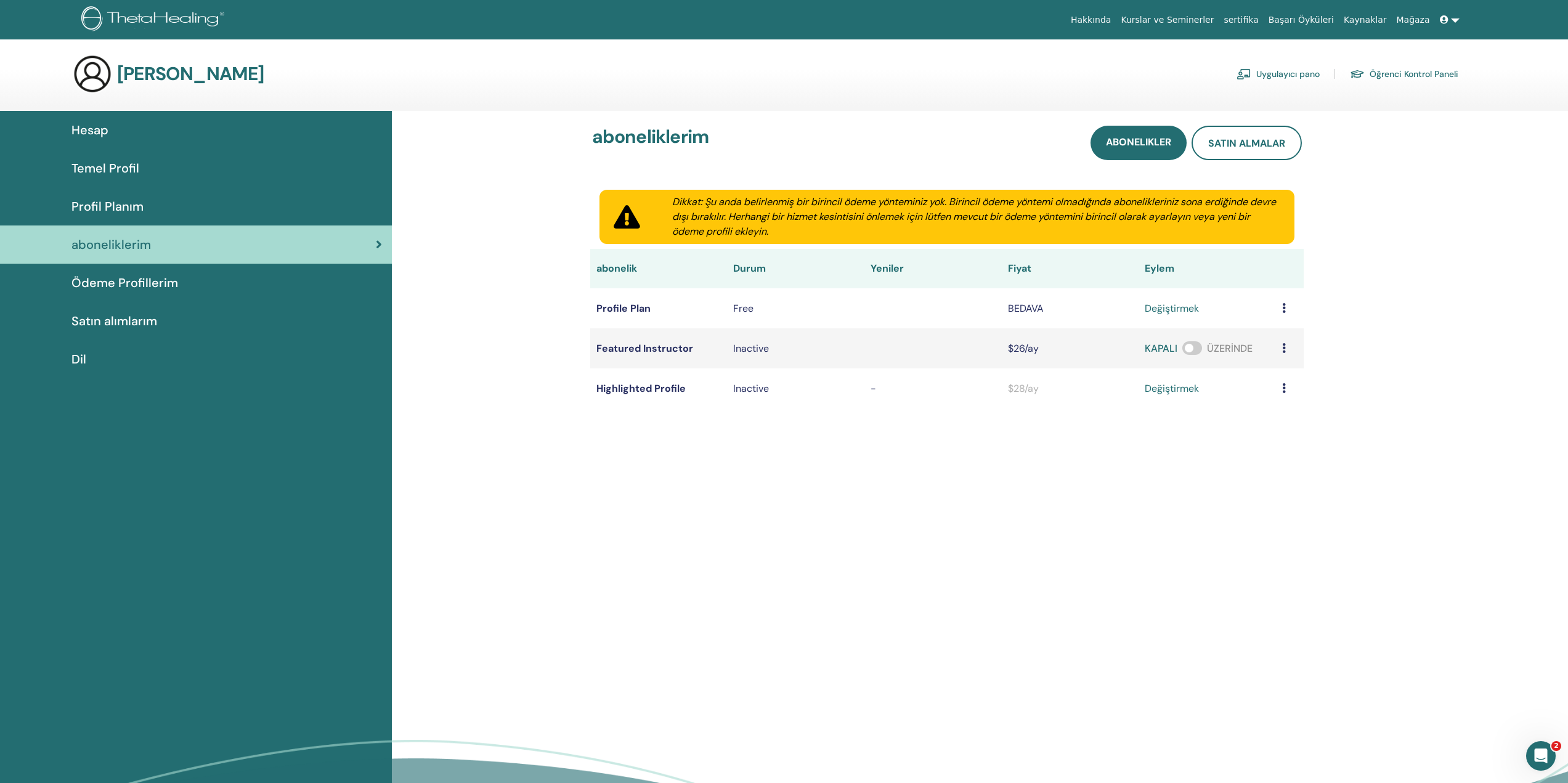
click at [156, 313] on span "Satın alımlarım" at bounding box center [114, 321] width 86 height 19
